Goal: Transaction & Acquisition: Purchase product/service

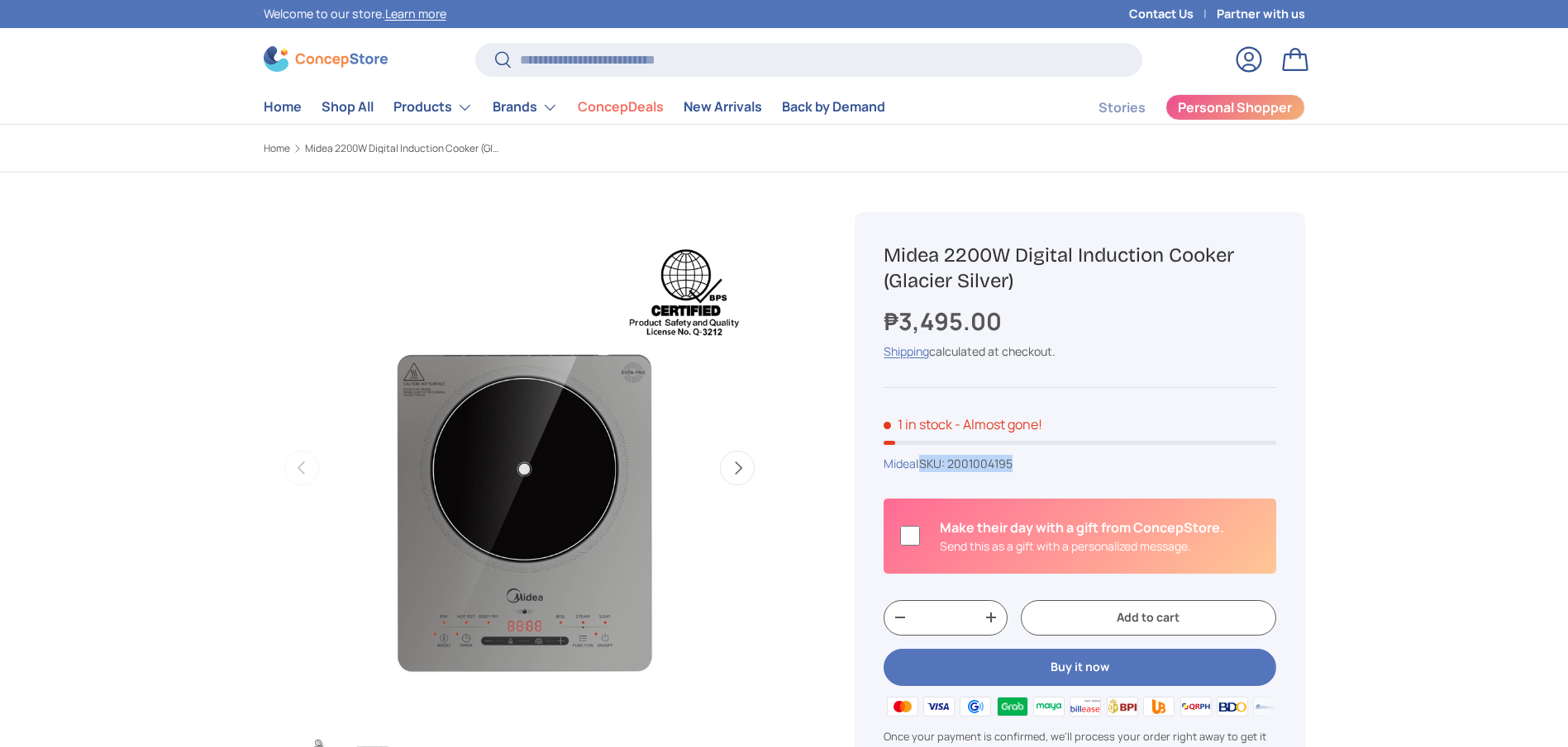
drag, startPoint x: 1049, startPoint y: 450, endPoint x: 929, endPoint y: 459, distance: 120.3
click at [929, 459] on div "Midea | SKU: 2001004195" at bounding box center [1080, 463] width 392 height 17
copy span "SKU: 2001004195"
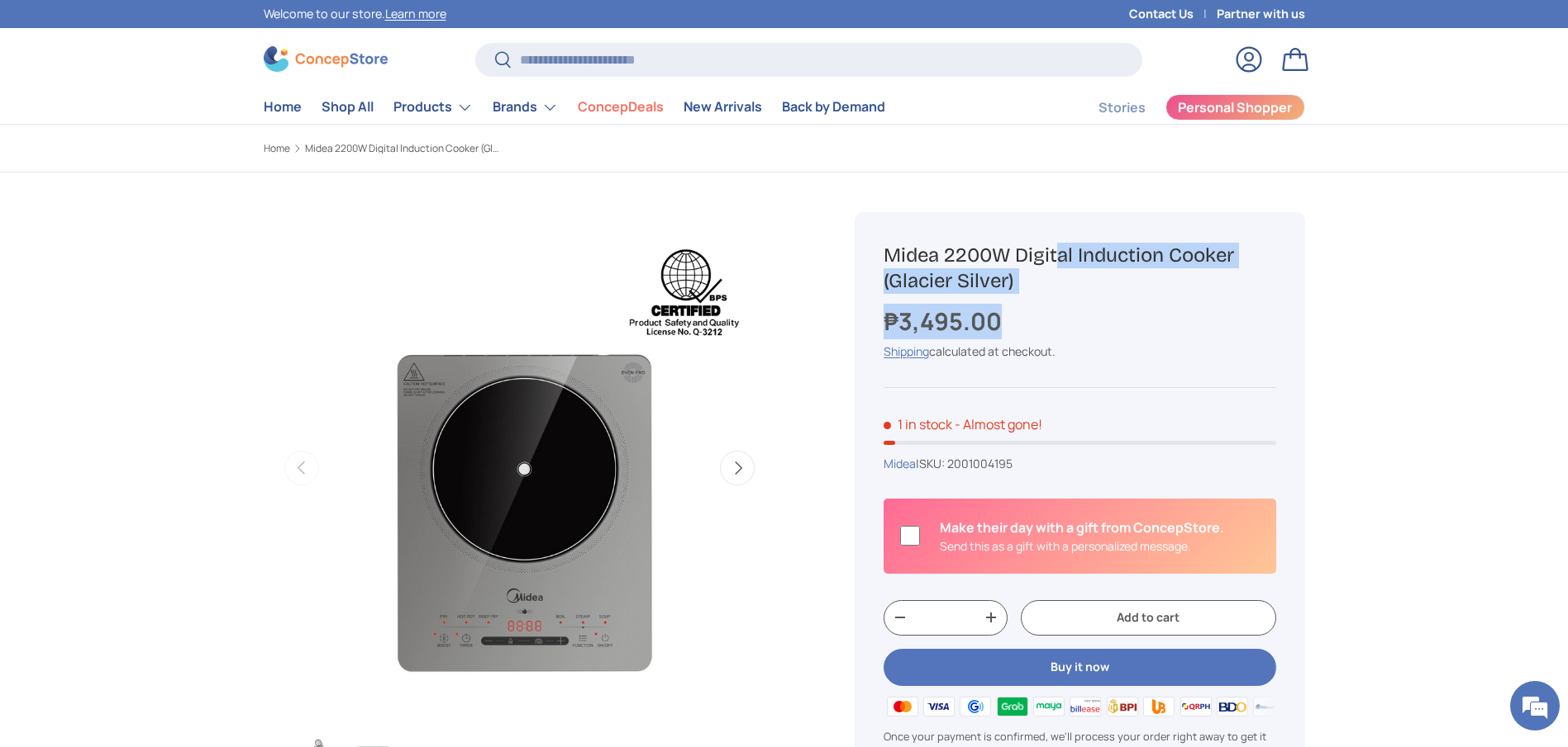
drag, startPoint x: 1004, startPoint y: 321, endPoint x: 883, endPoint y: 262, distance: 134.6
click at [883, 262] on div "Midea 2200W Digital Induction Cooker (Glacier Silver) ₱3,495.00 Unit price / Un…" at bounding box center [1079, 532] width 450 height 640
copy div "Midea 2200W Digital Induction Cooker (Glacier Silver) ₱3,495.00"
click at [1032, 266] on h1 "Midea 2200W Digital Induction Cooker (Glacier Silver)" at bounding box center [1080, 269] width 392 height 52
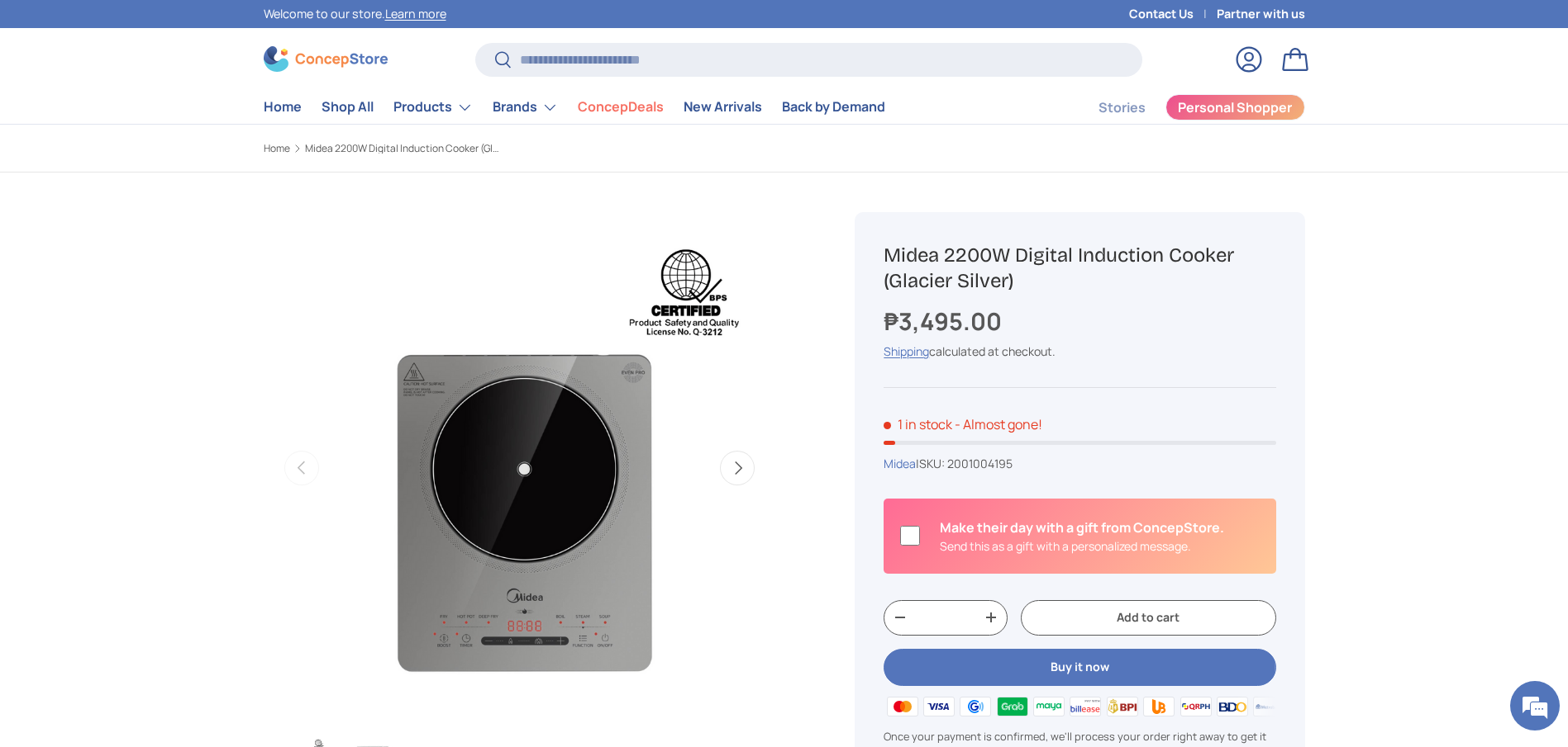
drag, startPoint x: 1036, startPoint y: 279, endPoint x: 862, endPoint y: 259, distance: 175.1
click at [862, 259] on div "Midea 2200W Digital Induction Cooker (Glacier Silver) ₱3,495.00 Unit price / Un…" at bounding box center [1079, 532] width 450 height 640
copy h1 "Midea 2200W Digital Induction Cooker (Glacier Silver)"
drag, startPoint x: 1032, startPoint y: 460, endPoint x: 956, endPoint y: 463, distance: 76.1
click at [956, 463] on div "Midea | SKU: 2001004195" at bounding box center [1080, 463] width 392 height 17
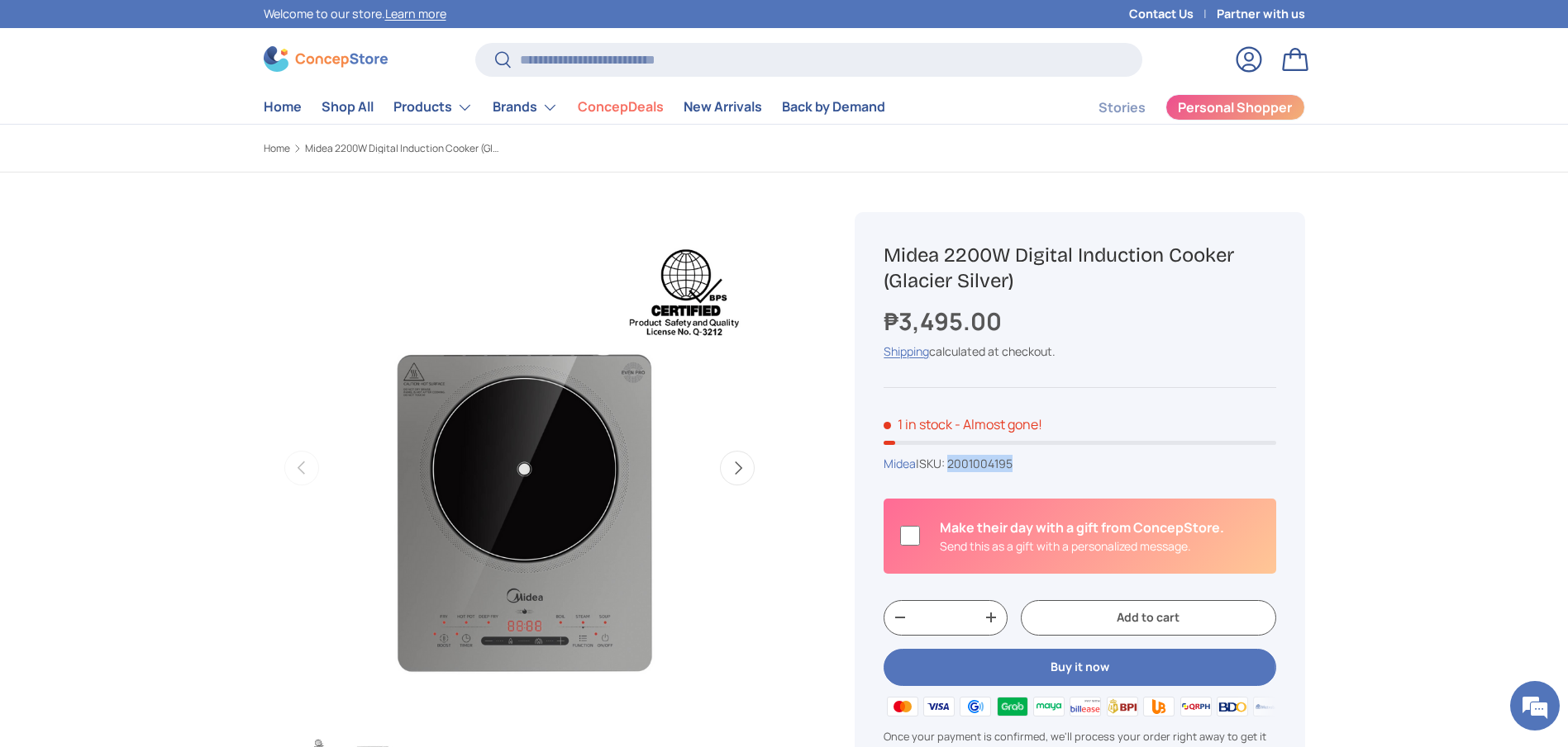
copy span "2001004195"
drag, startPoint x: 1011, startPoint y: 319, endPoint x: 884, endPoint y: 325, distance: 127.1
click at [884, 325] on div "₱3,495.00" at bounding box center [1080, 321] width 392 height 36
copy strong "₱3,495.00"
click at [773, 52] on input "Search" at bounding box center [808, 60] width 666 height 34
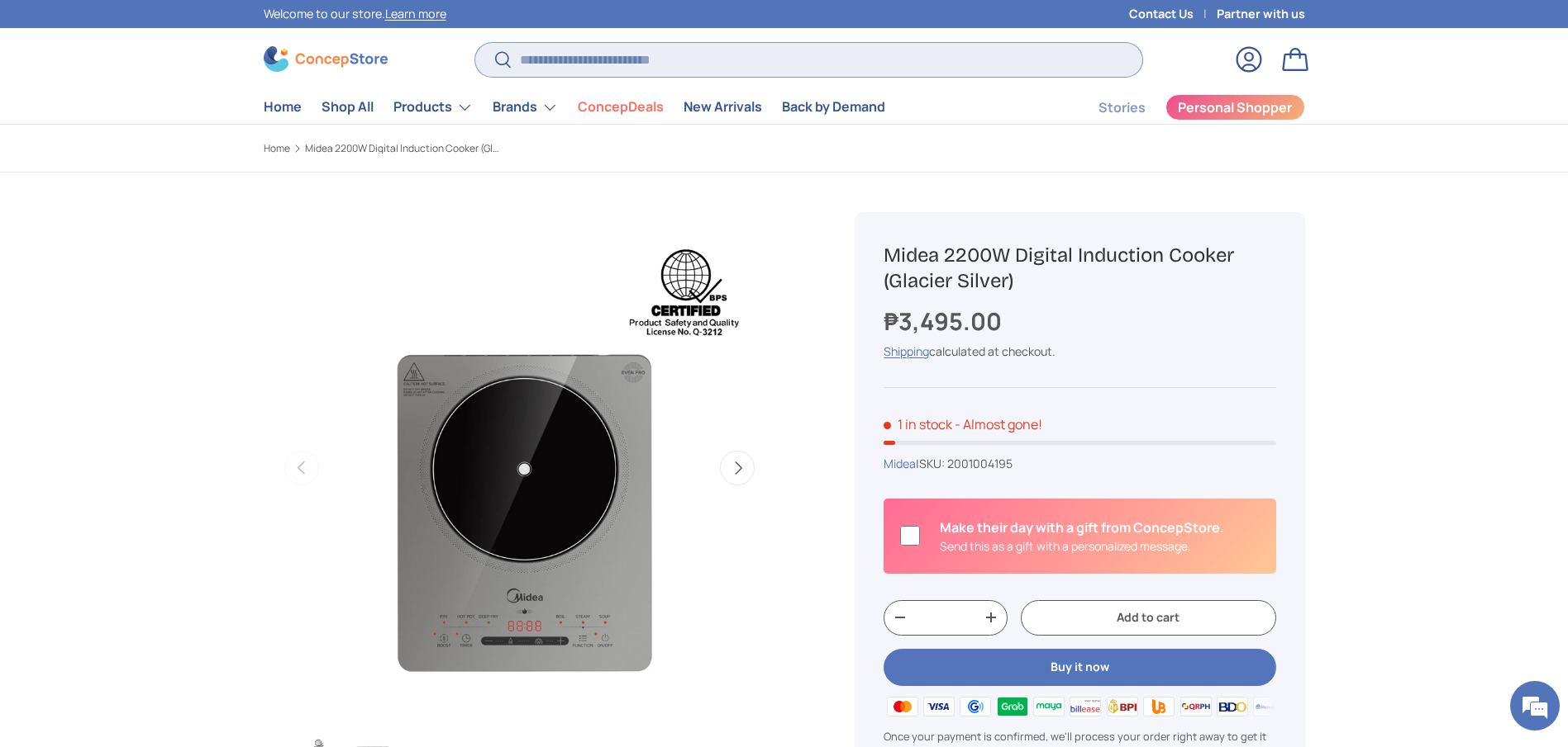
paste input "**********"
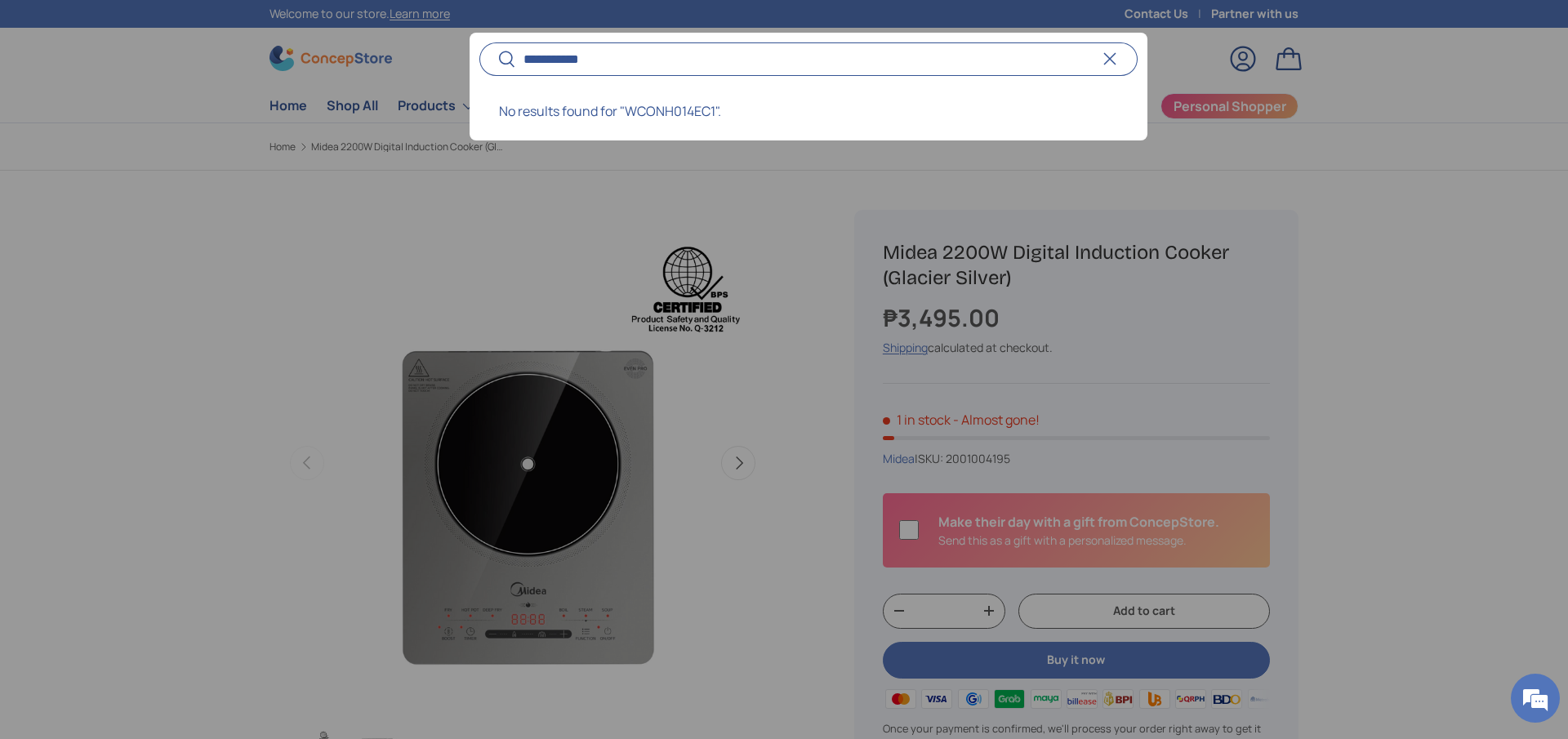
click at [624, 57] on input "**********" at bounding box center [808, 59] width 659 height 33
type input "*******"
click at [479, 41] on button "Search" at bounding box center [497, 60] width 37 height 39
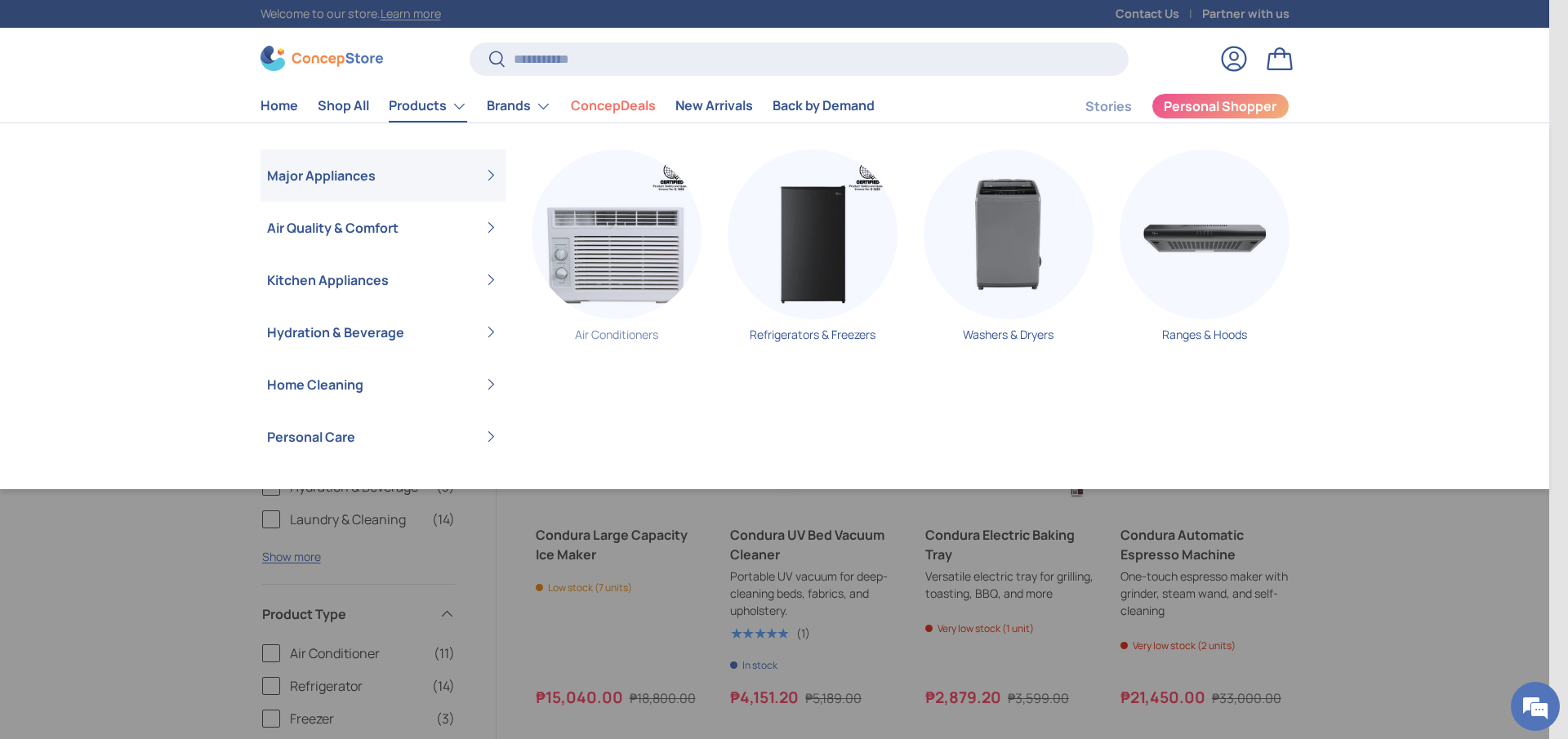
click at [588, 222] on img "Primary" at bounding box center [616, 234] width 170 height 170
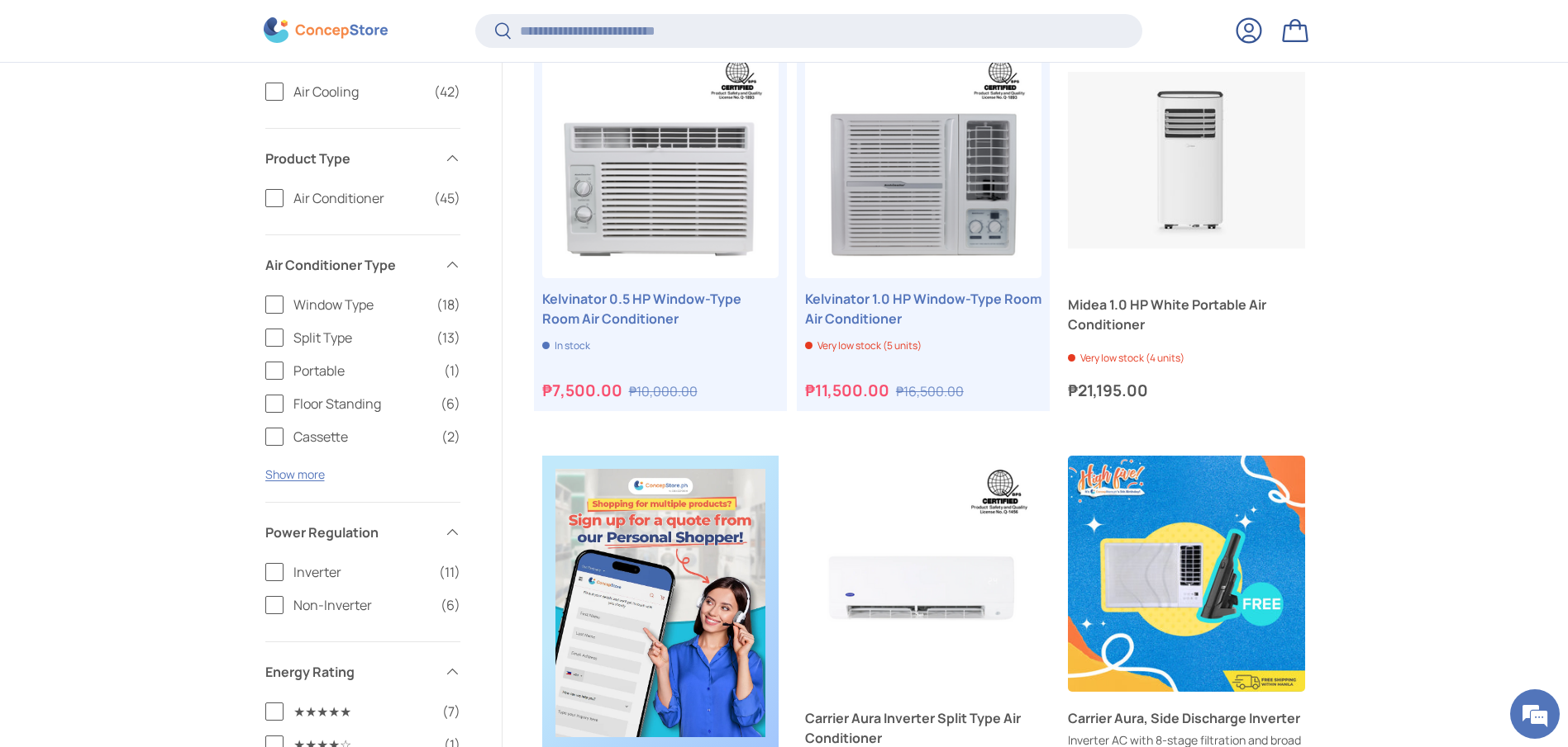
scroll to position [492, 0]
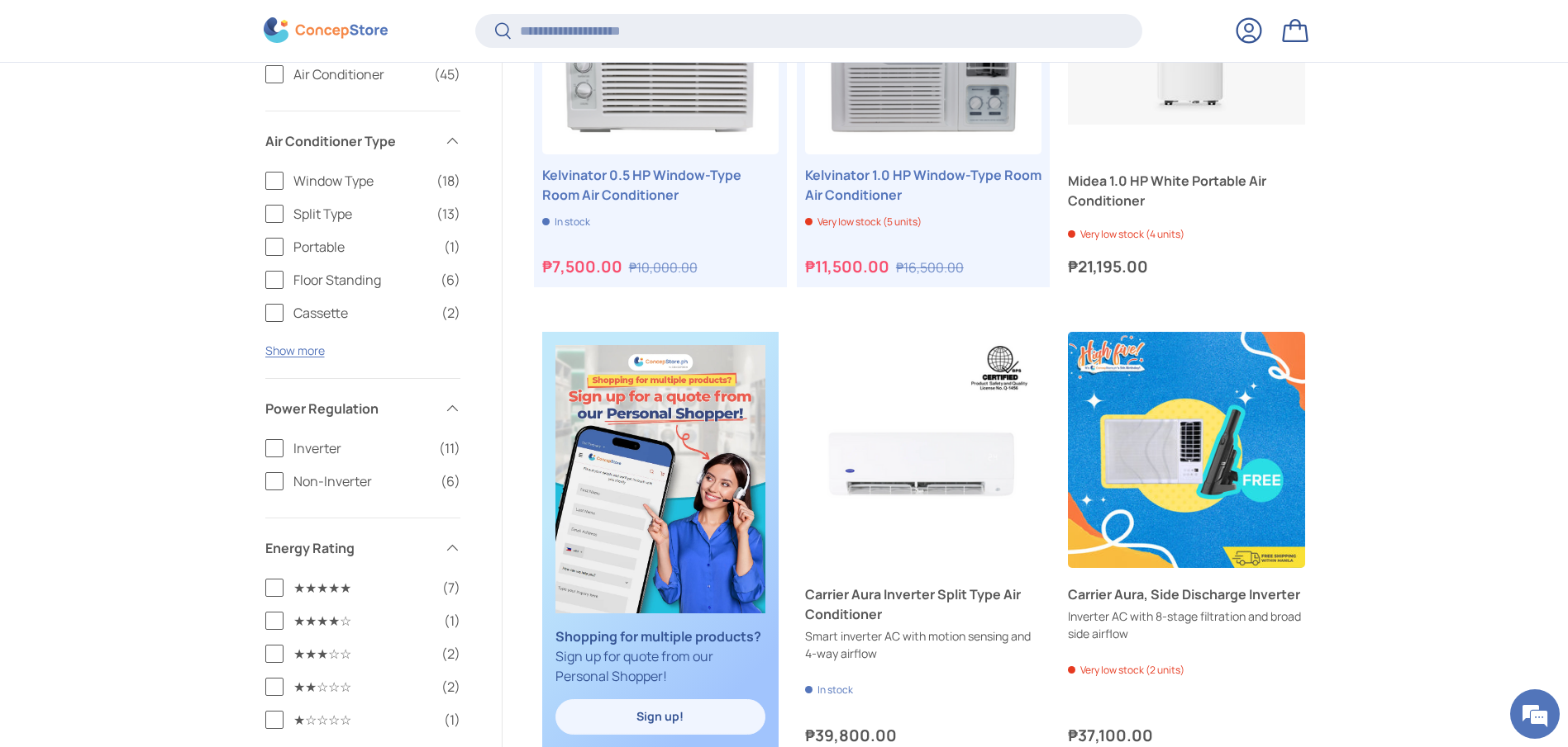
click at [306, 487] on span "Non-Inverter" at bounding box center [362, 482] width 137 height 20
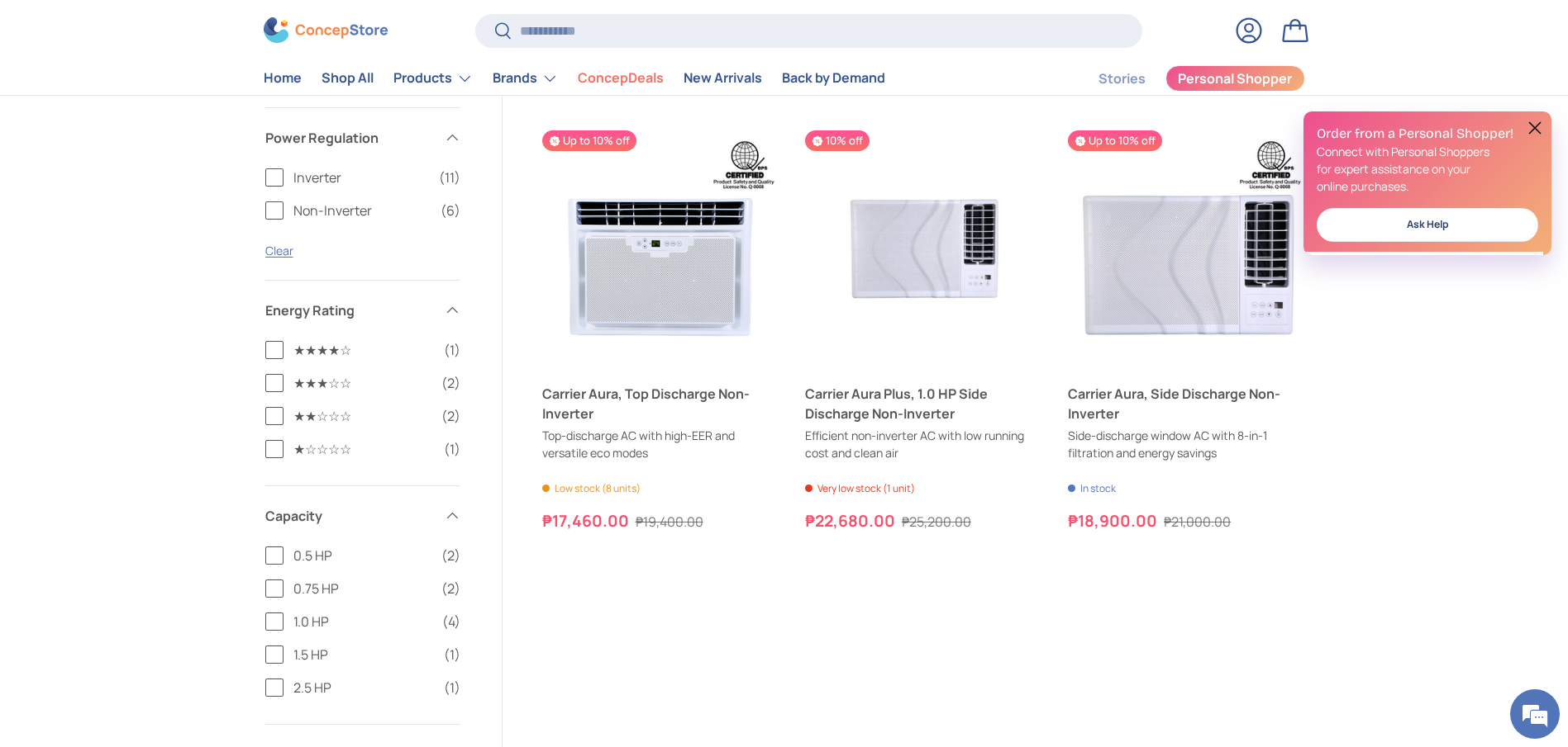
scroll to position [735, 0]
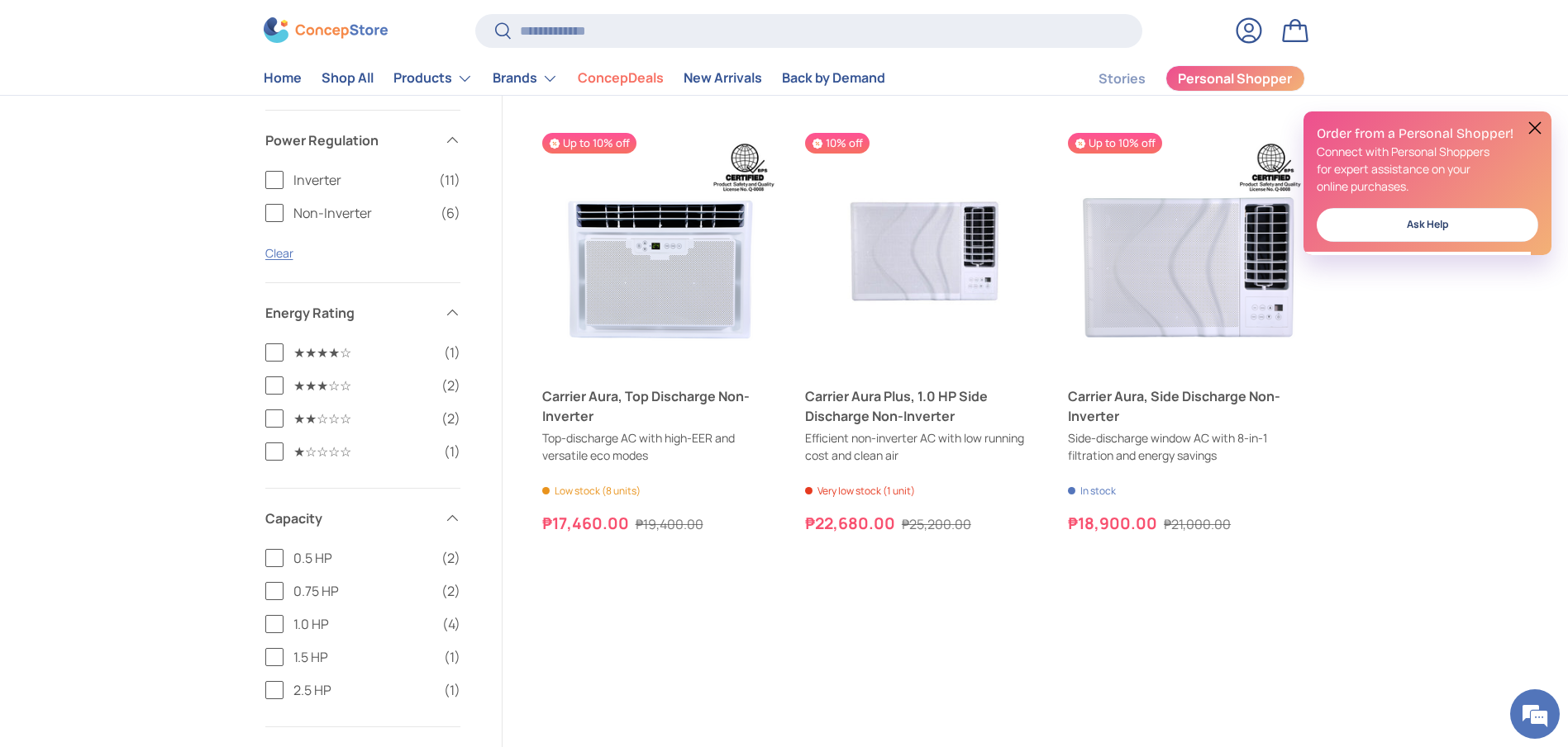
click at [269, 209] on label "Non-Inverter (6)" at bounding box center [363, 213] width 195 height 20
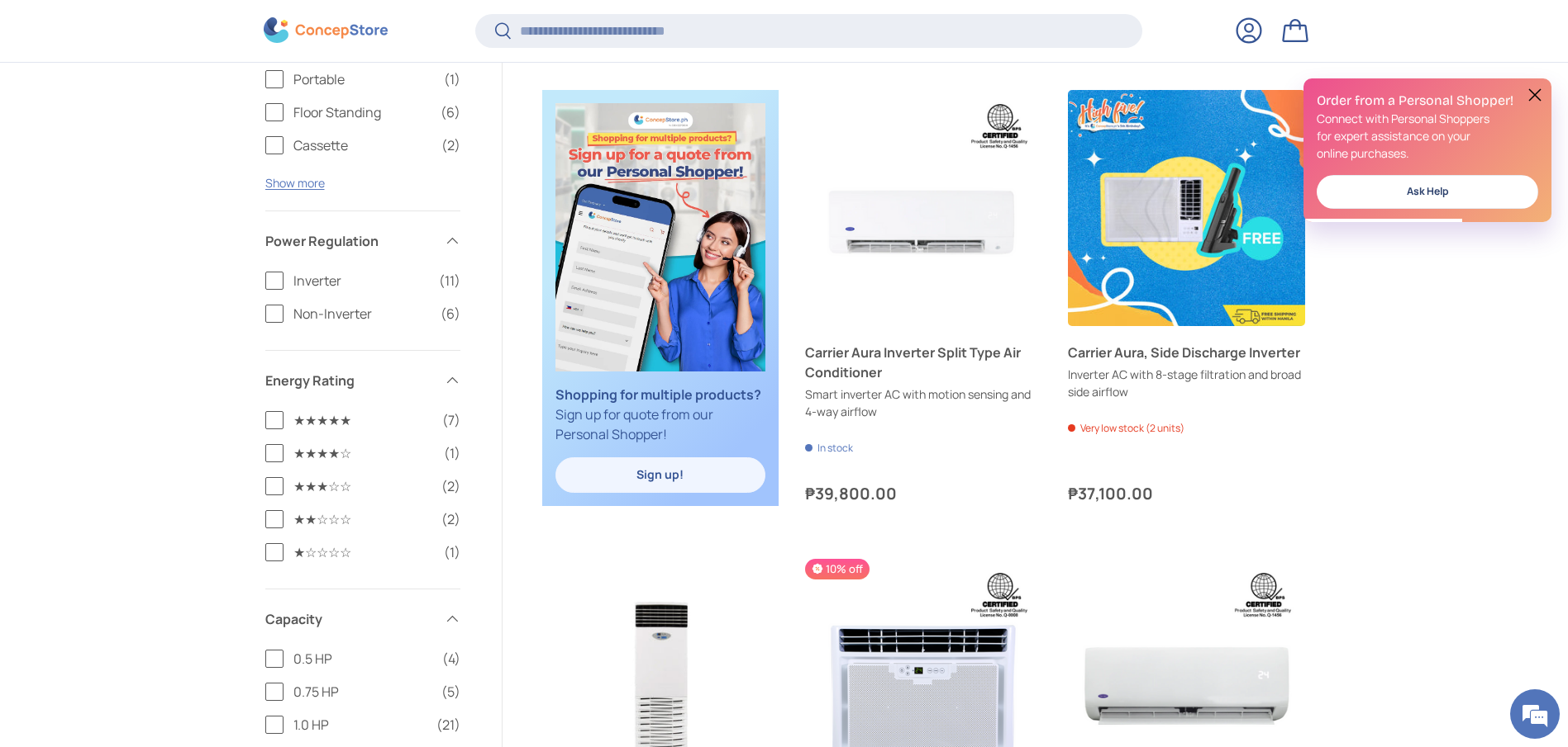
scroll to position [773, 0]
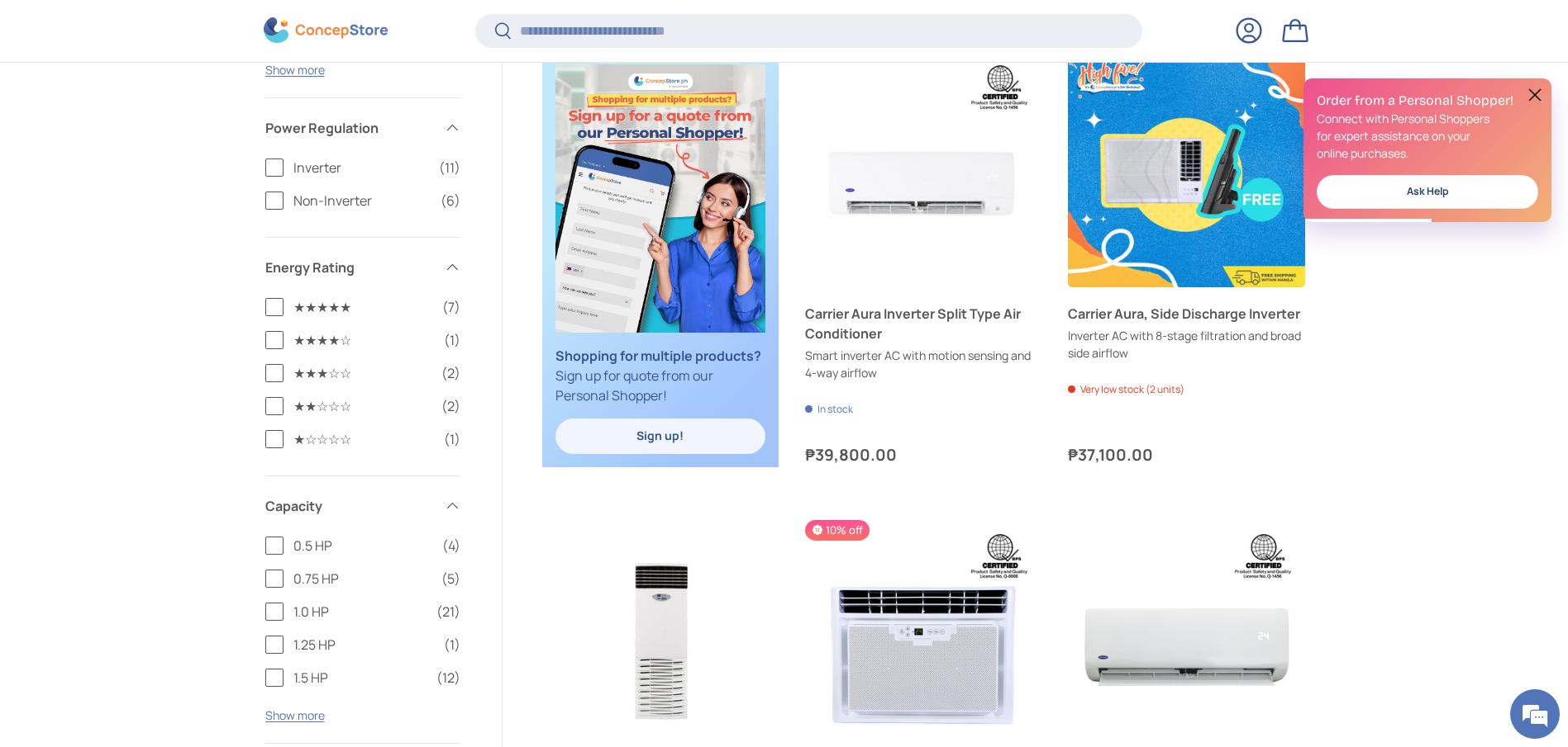
click at [307, 682] on span "1.5 HP" at bounding box center [359, 678] width 133 height 20
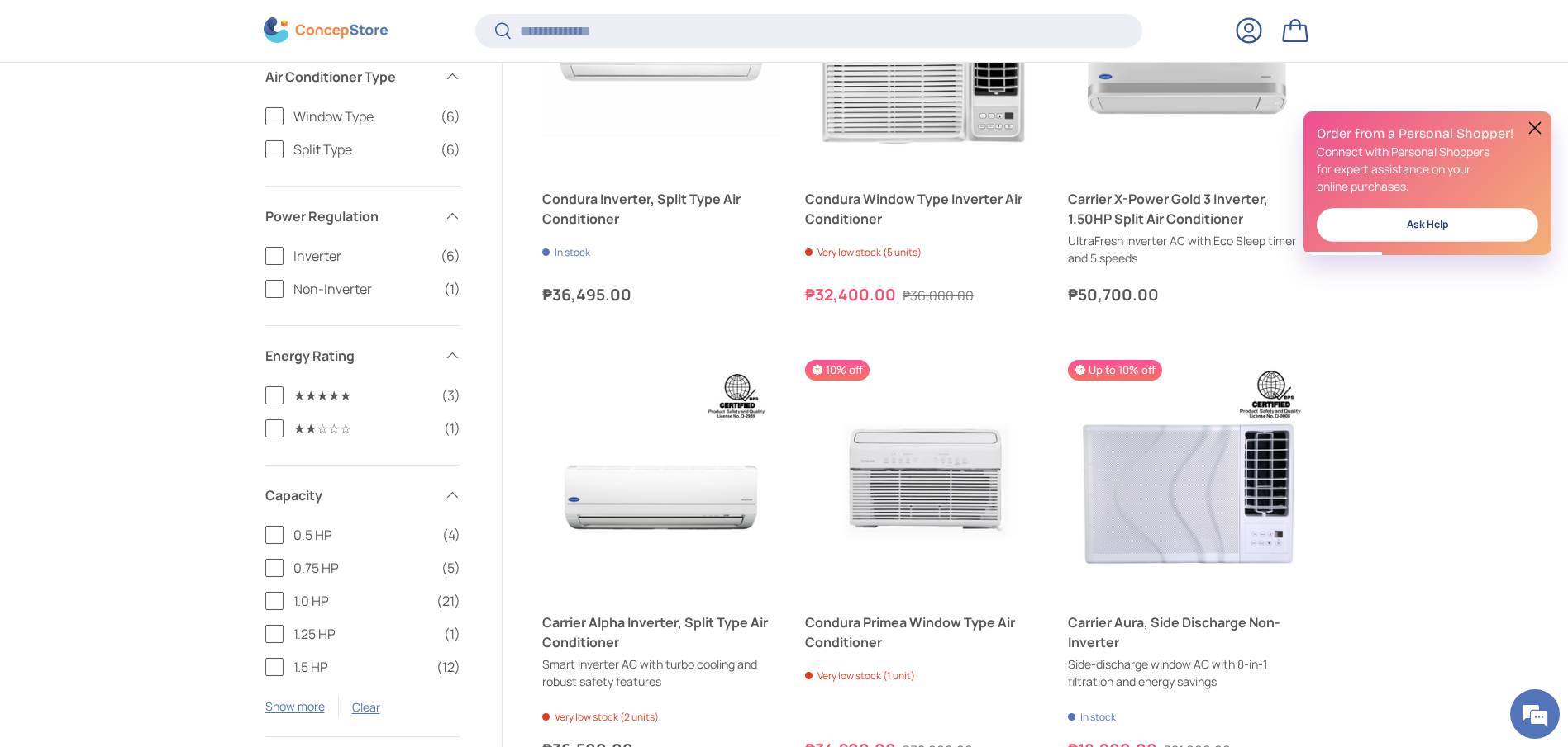
scroll to position [1265, 0]
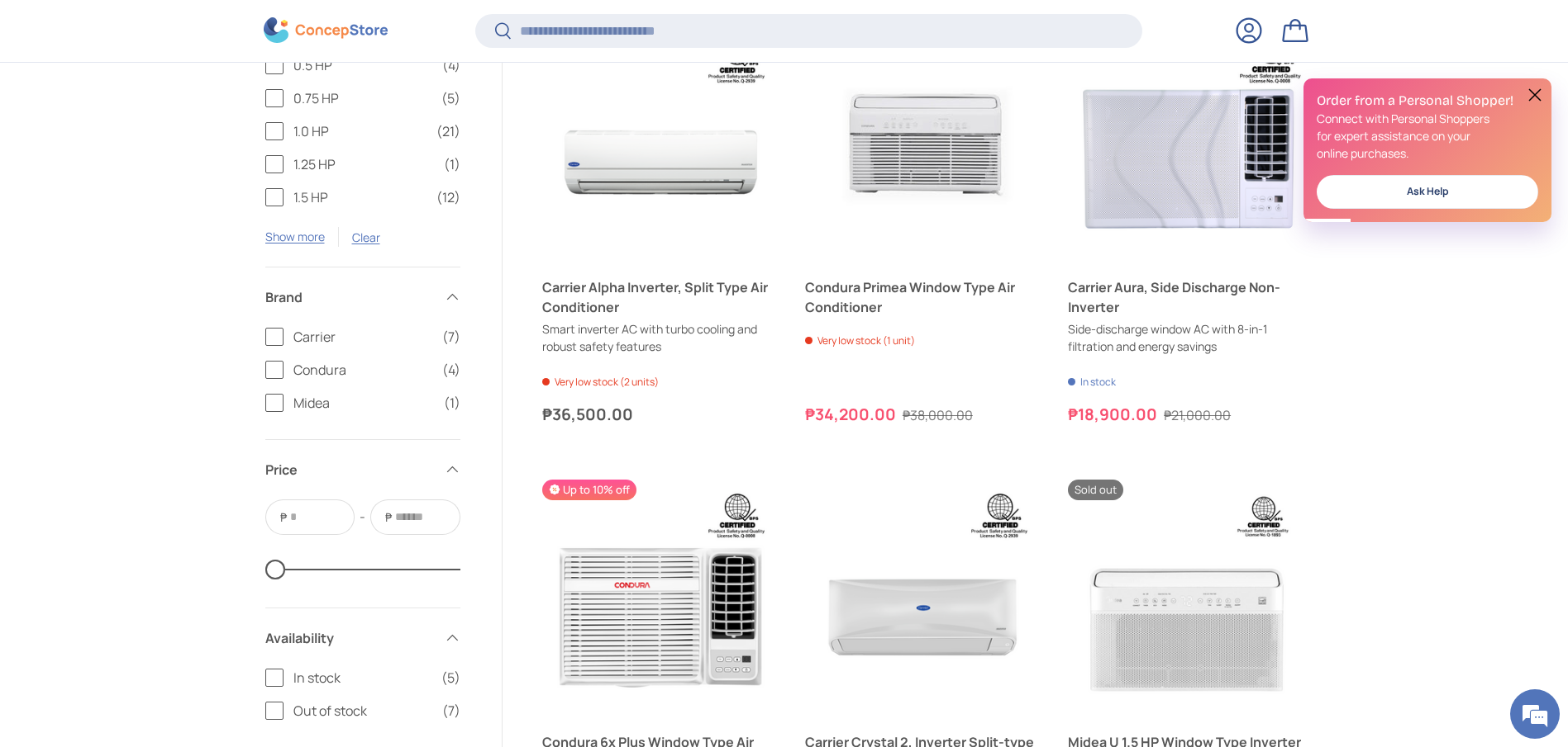
click at [307, 372] on span "Condura" at bounding box center [363, 369] width 139 height 20
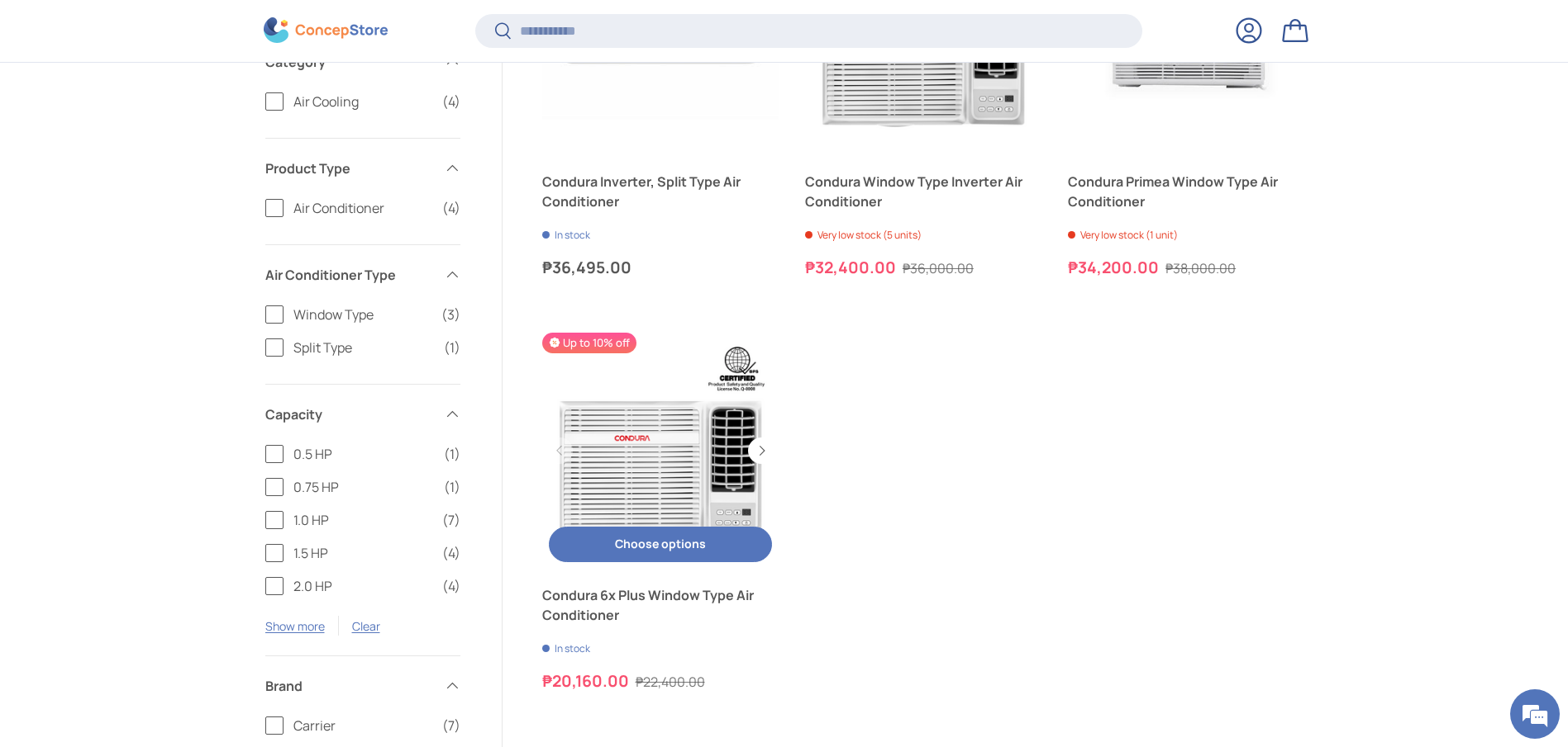
scroll to position [495, 0]
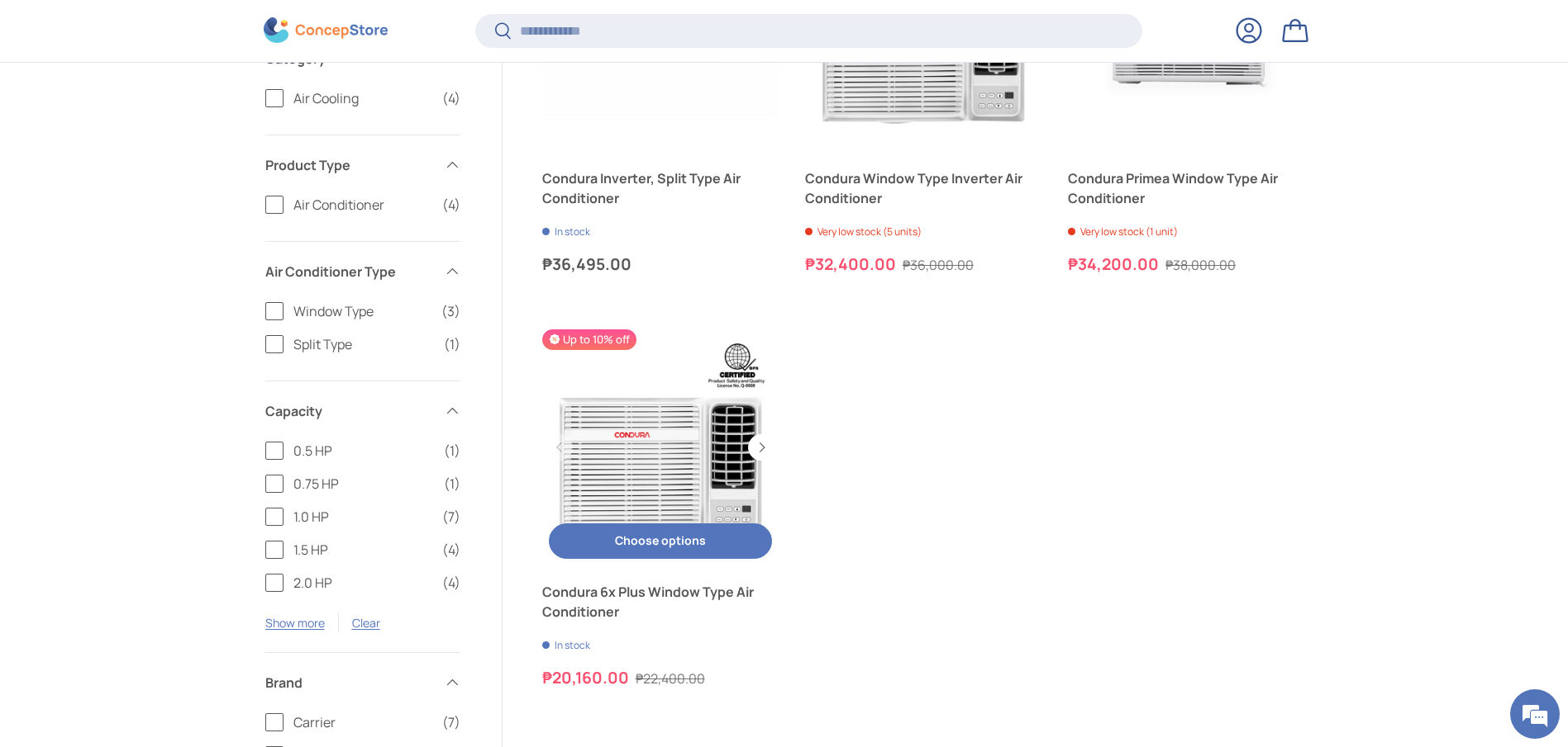
click at [676, 595] on link "Condura 6x Plus Window Type Air Conditioner" at bounding box center [659, 602] width 236 height 40
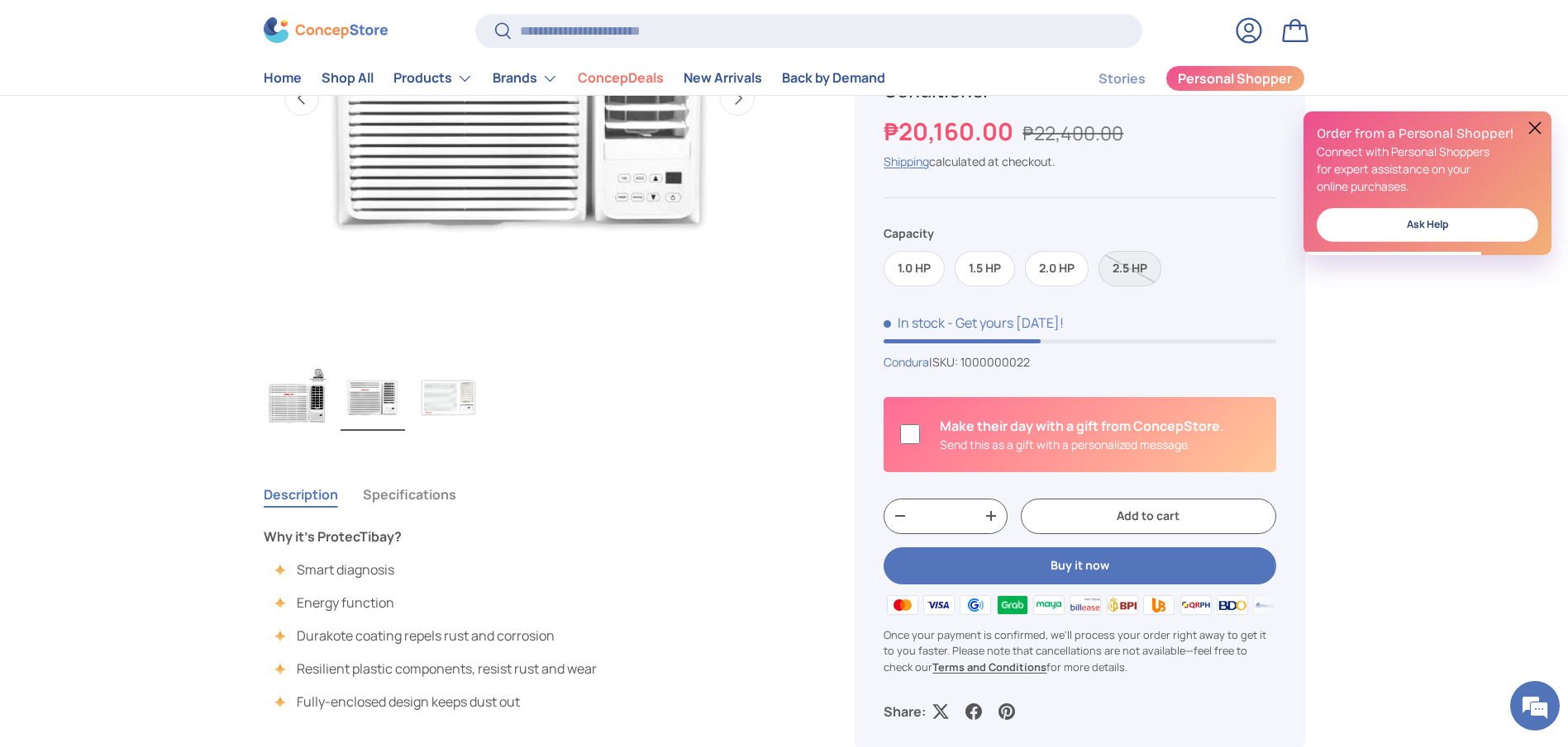
scroll to position [744, 0]
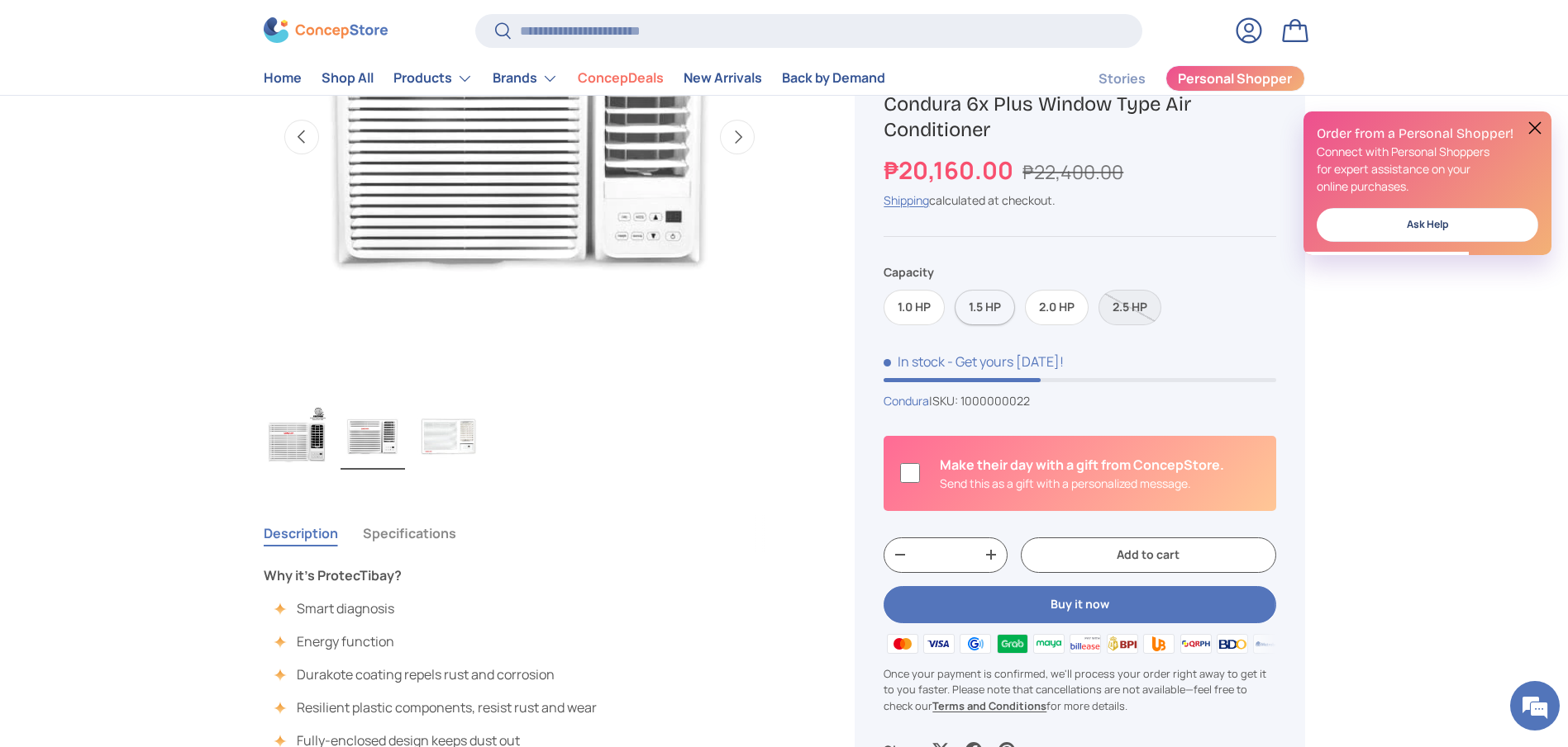
click at [988, 307] on label "1.5 HP" at bounding box center [984, 308] width 61 height 36
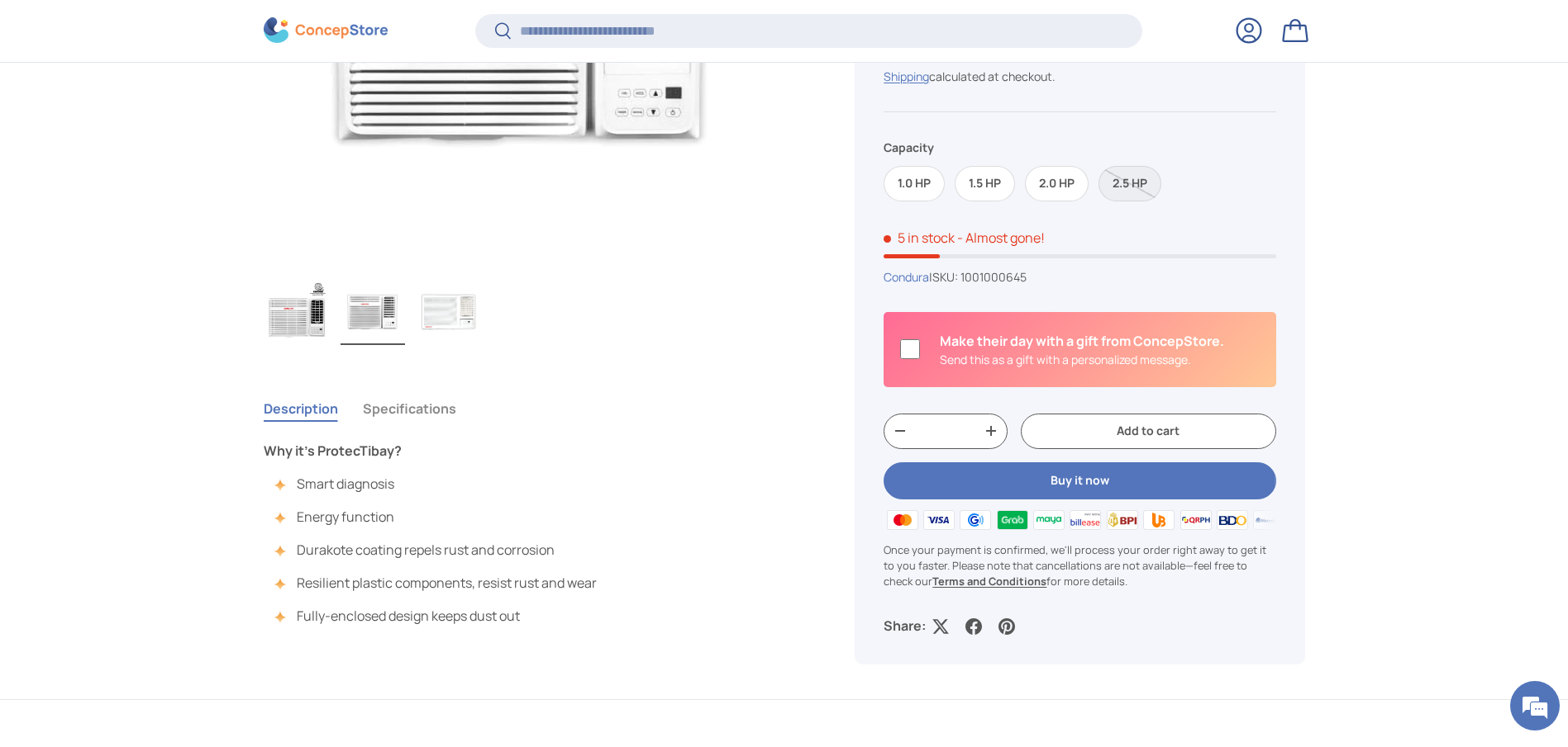
scroll to position [1112, 0]
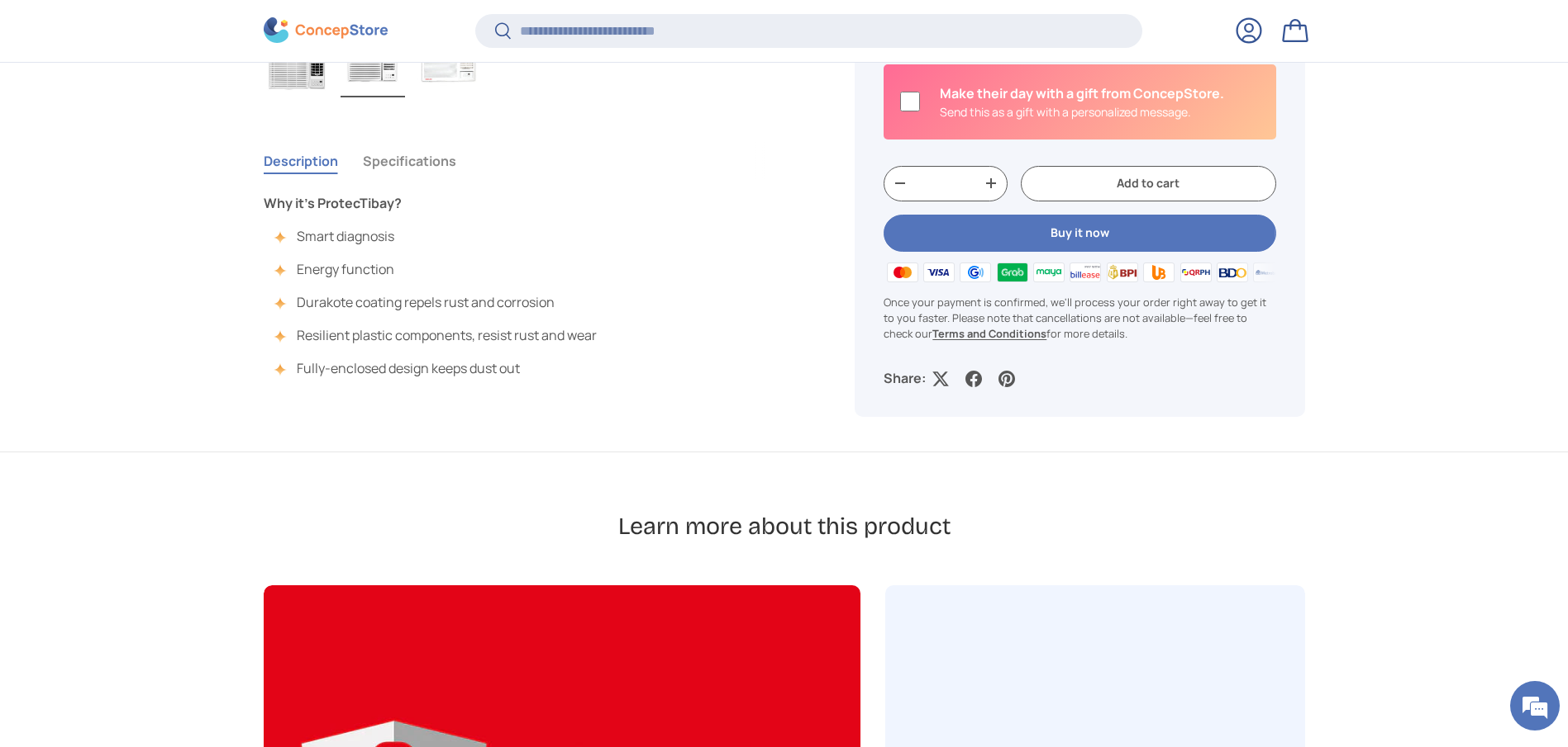
click at [437, 154] on button "Specifications" at bounding box center [409, 161] width 94 height 38
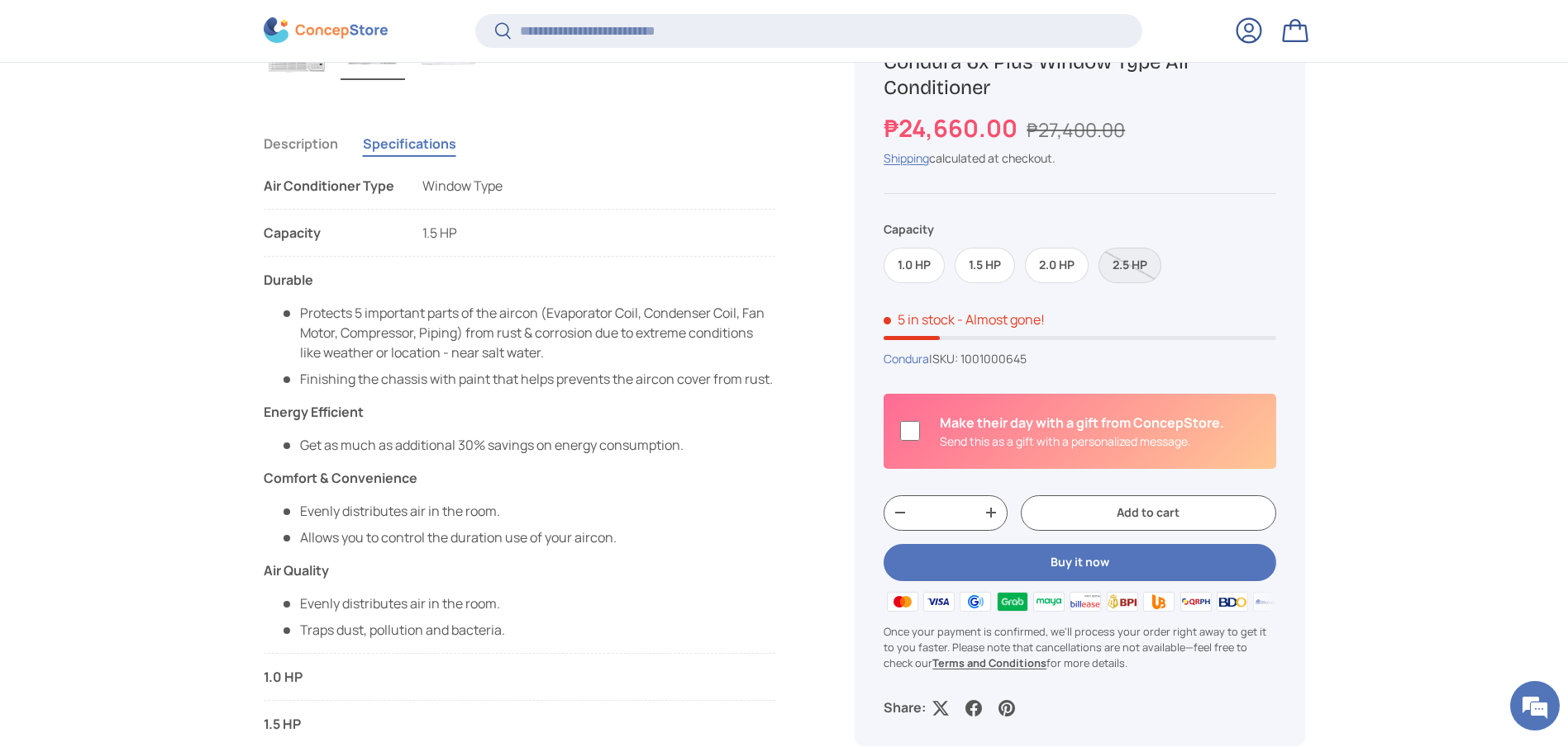
scroll to position [1360, 0]
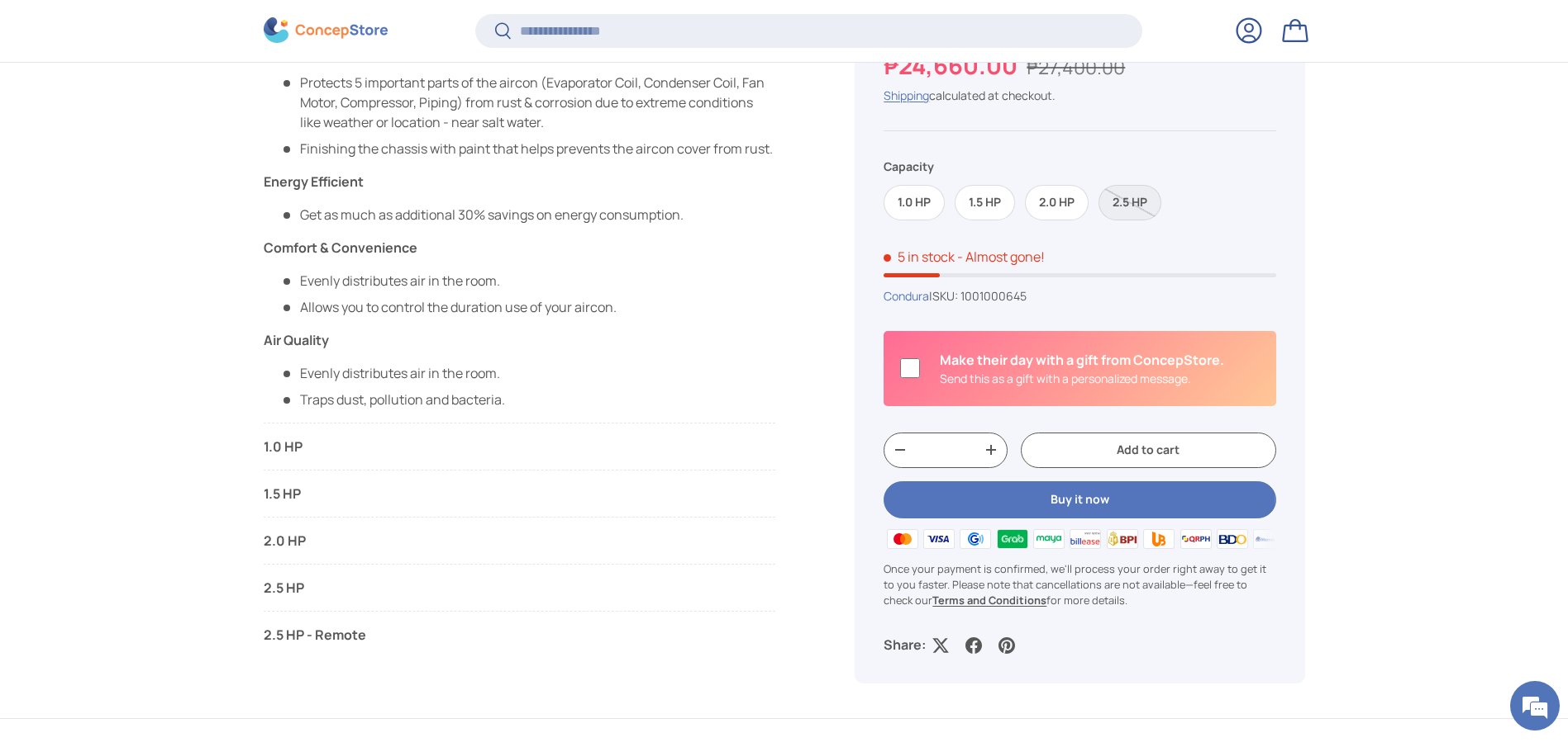
click at [306, 507] on li "1.5 HP Capacity 1.5 HP Compressor Type Non-inverter Model Code WCONH014EE1 Item…" at bounding box center [519, 501] width 512 height 34
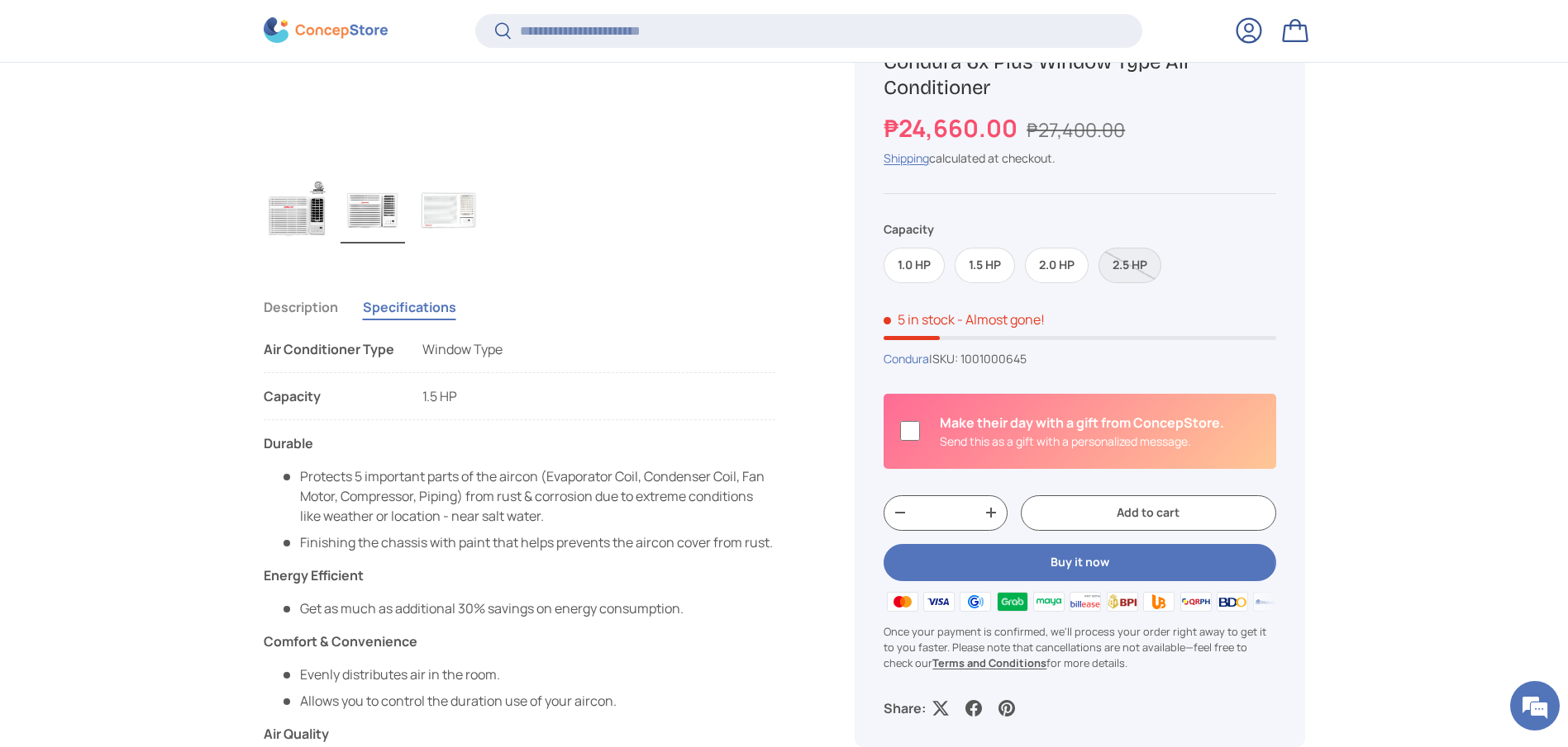
scroll to position [1112, 0]
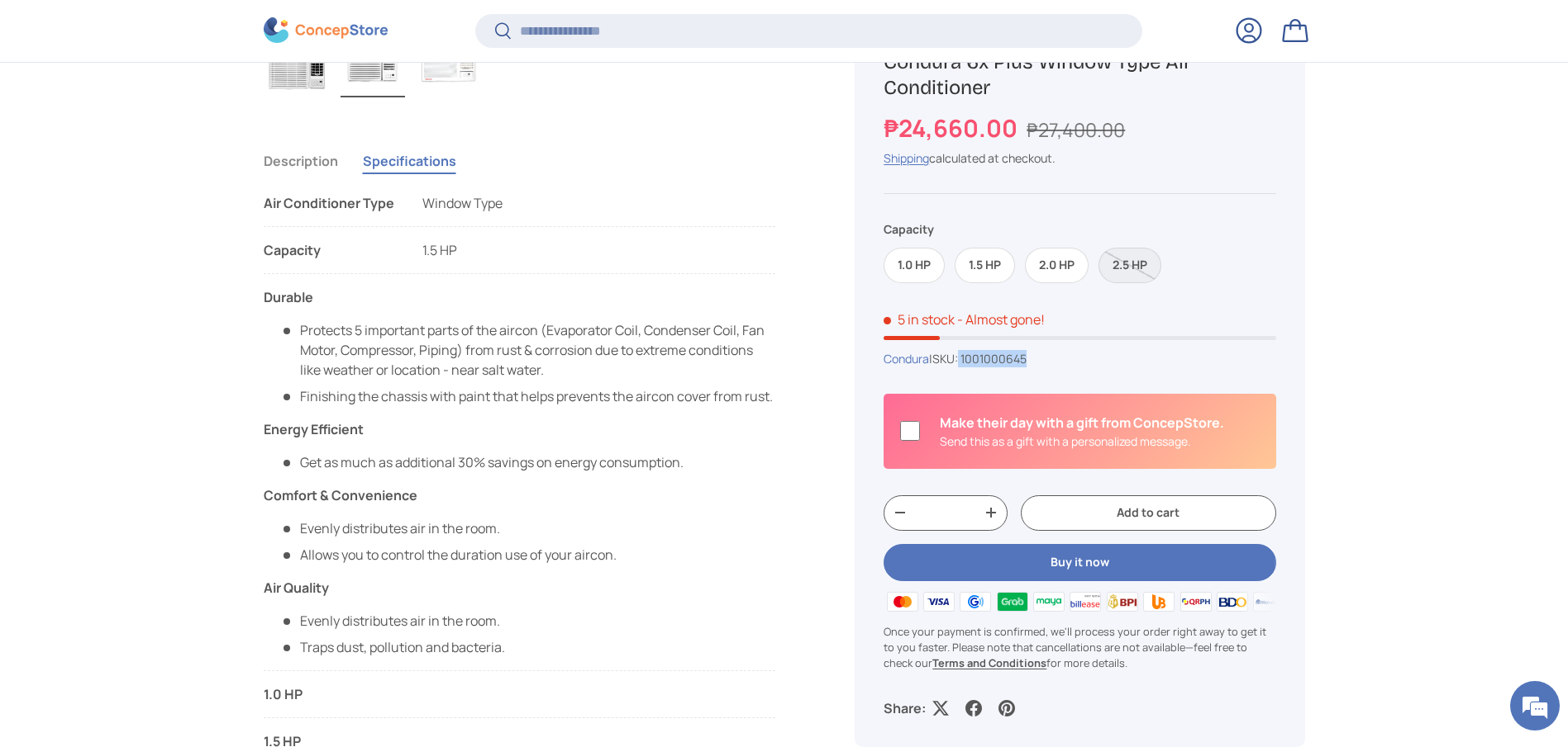
drag, startPoint x: 968, startPoint y: 357, endPoint x: 1073, endPoint y: 357, distance: 105.0
click at [1073, 357] on div "Condura | SKU: 1001000645" at bounding box center [1080, 358] width 392 height 17
copy span "1001000645"
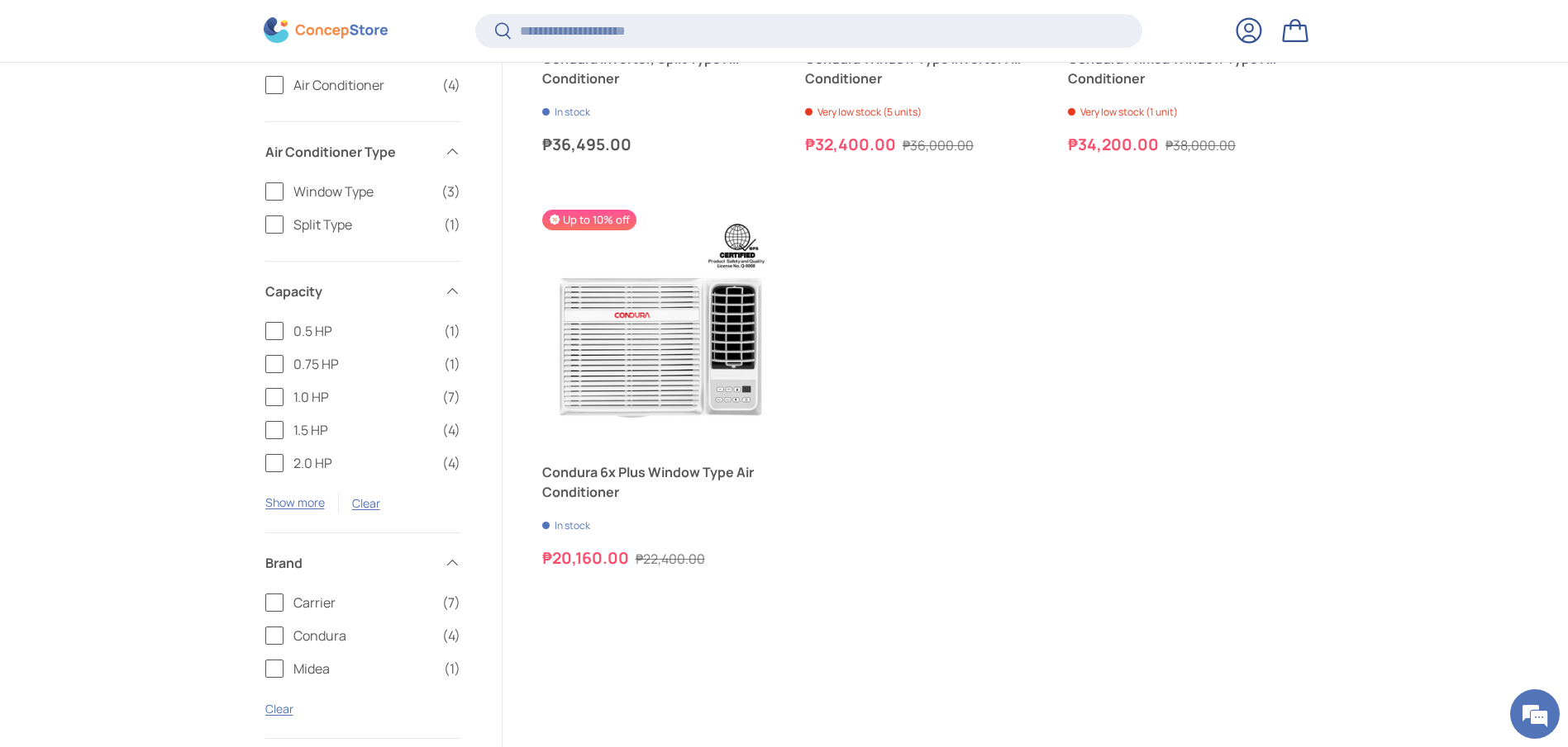
scroll to position [738, 0]
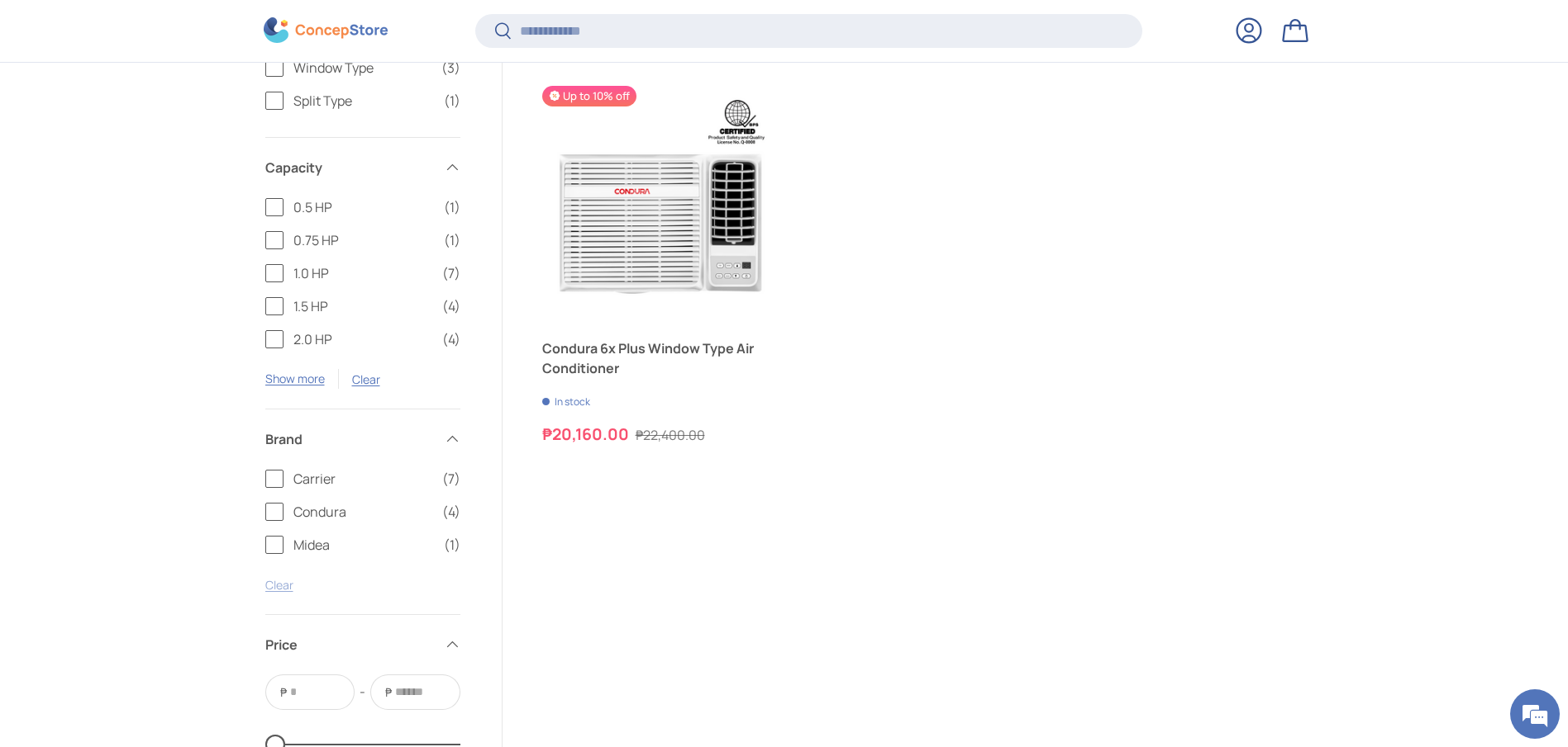
click at [280, 591] on link "Clear" at bounding box center [280, 585] width 29 height 16
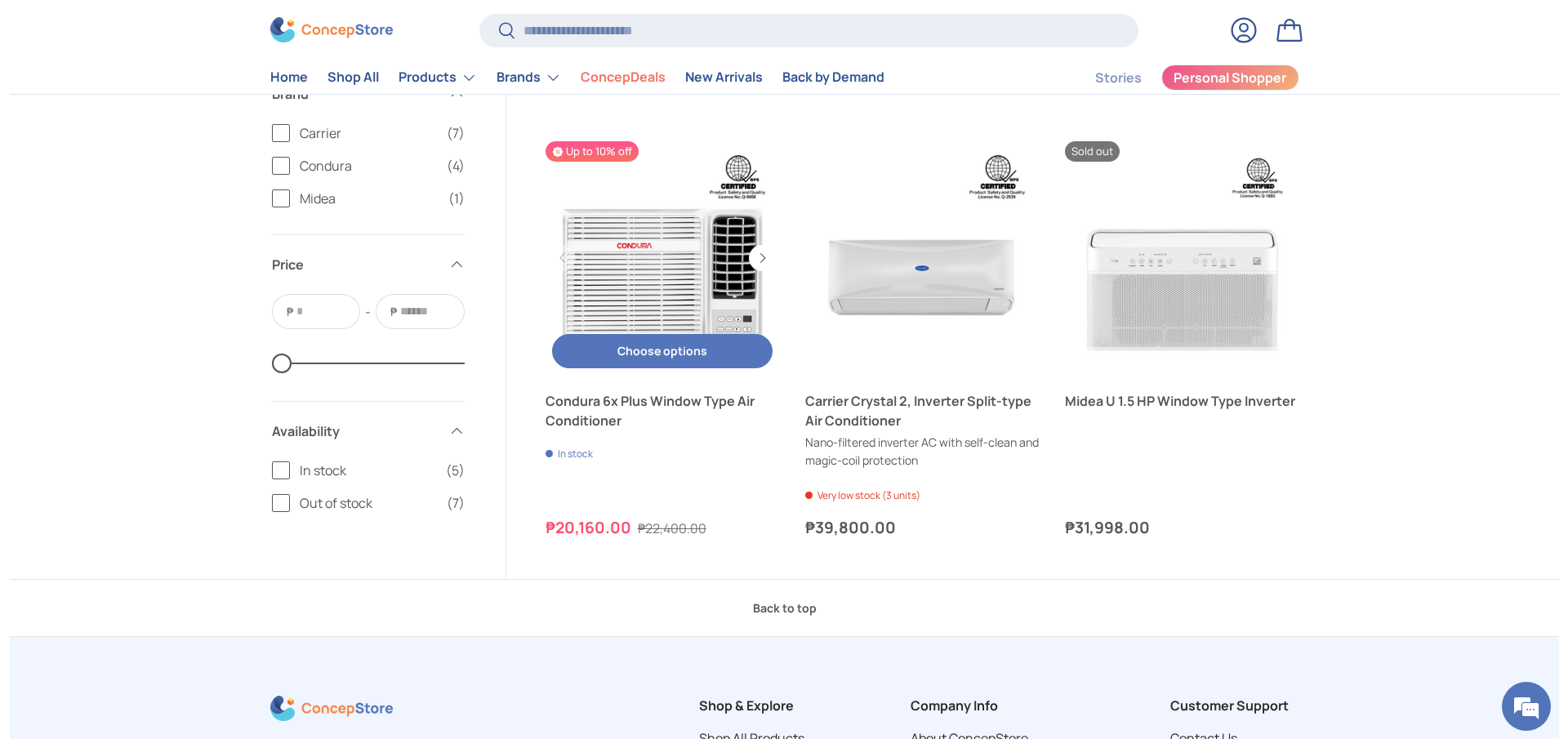
scroll to position [1500, 0]
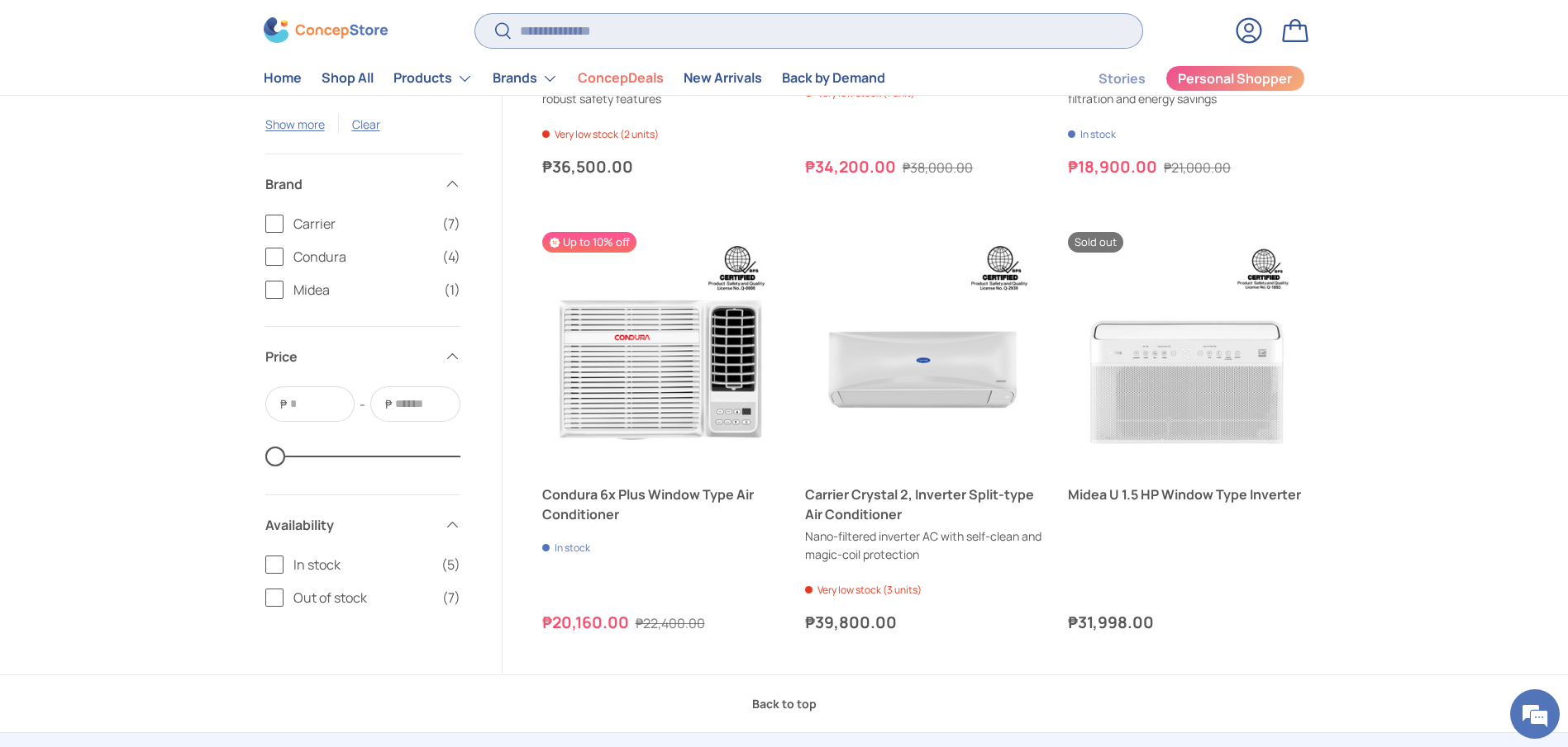
click at [738, 40] on input "Search" at bounding box center [808, 31] width 666 height 34
paste input "**********"
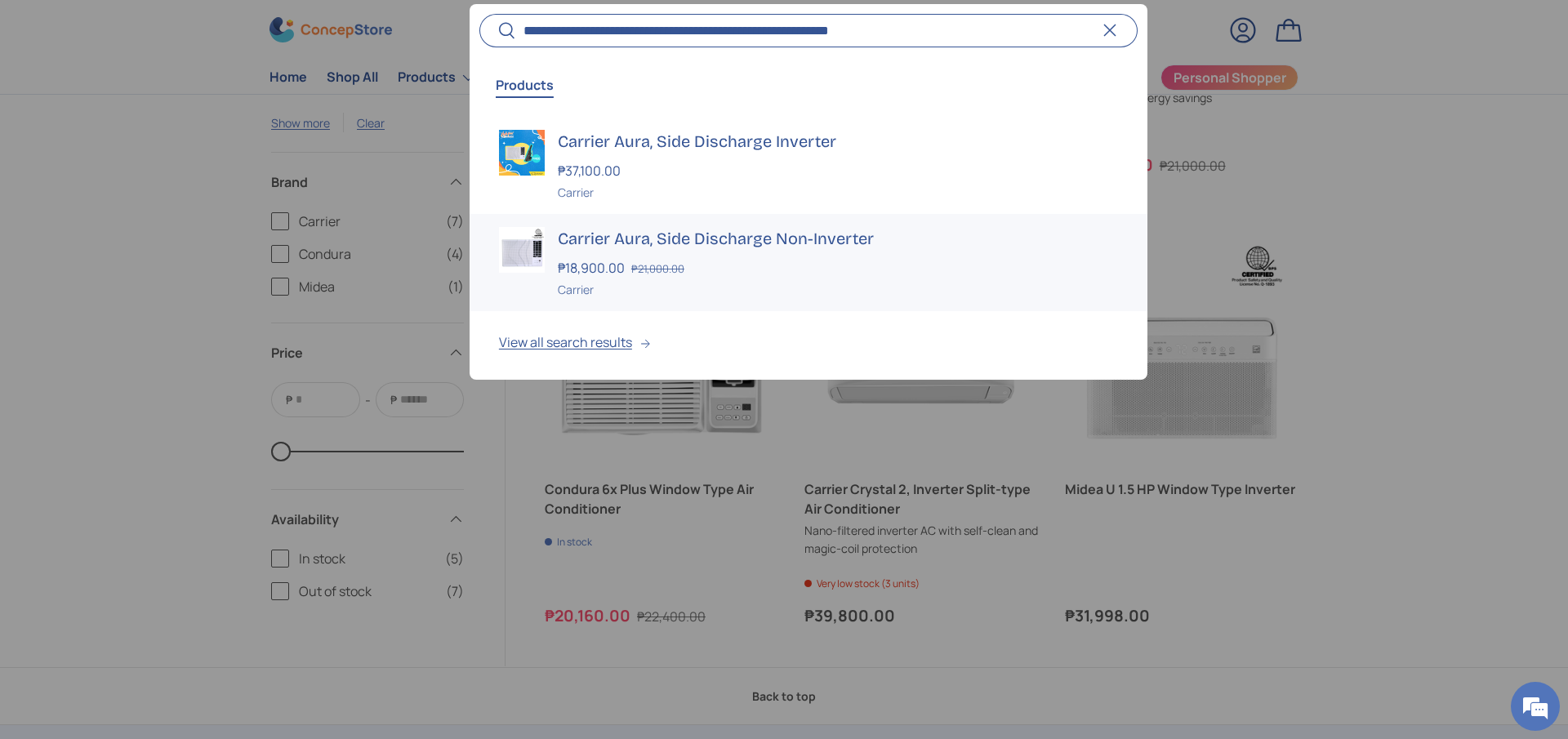
type input "**********"
click at [755, 233] on h3 "Carrier Aura, Side Discharge Non-Inverter" at bounding box center [837, 239] width 560 height 23
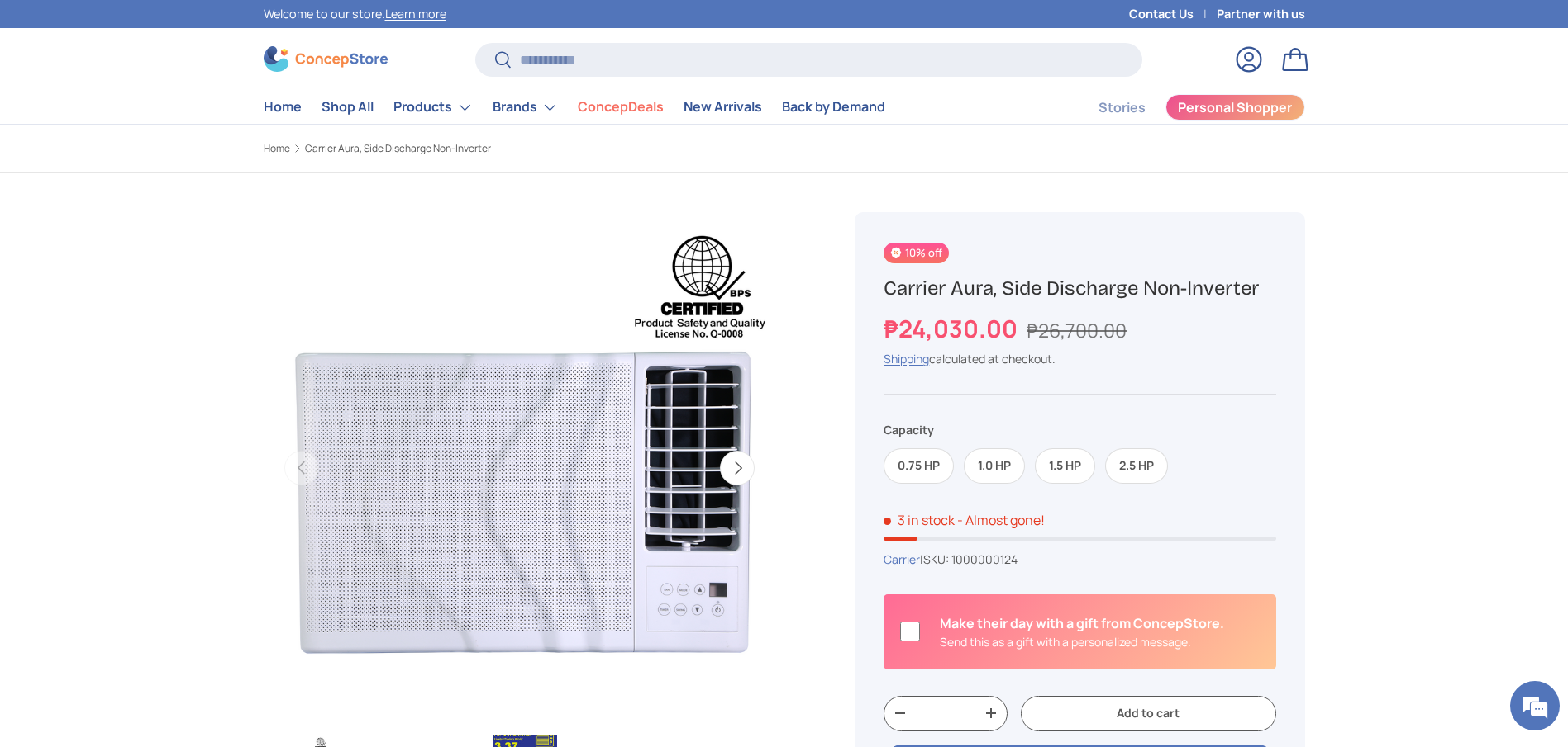
scroll to position [124, 0]
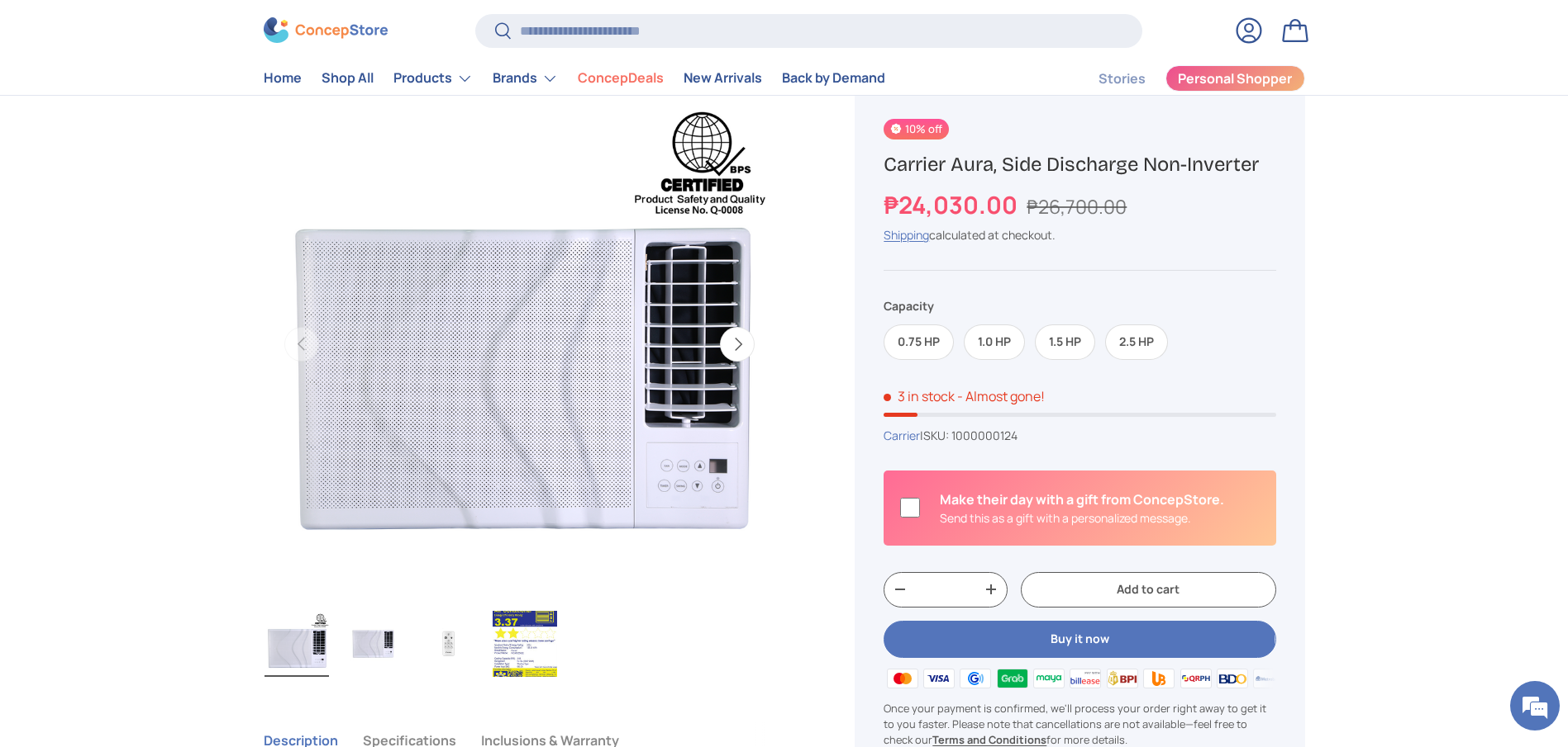
click at [1095, 653] on button "Buy it now" at bounding box center [1080, 639] width 392 height 37
